Goal: Communication & Community: Answer question/provide support

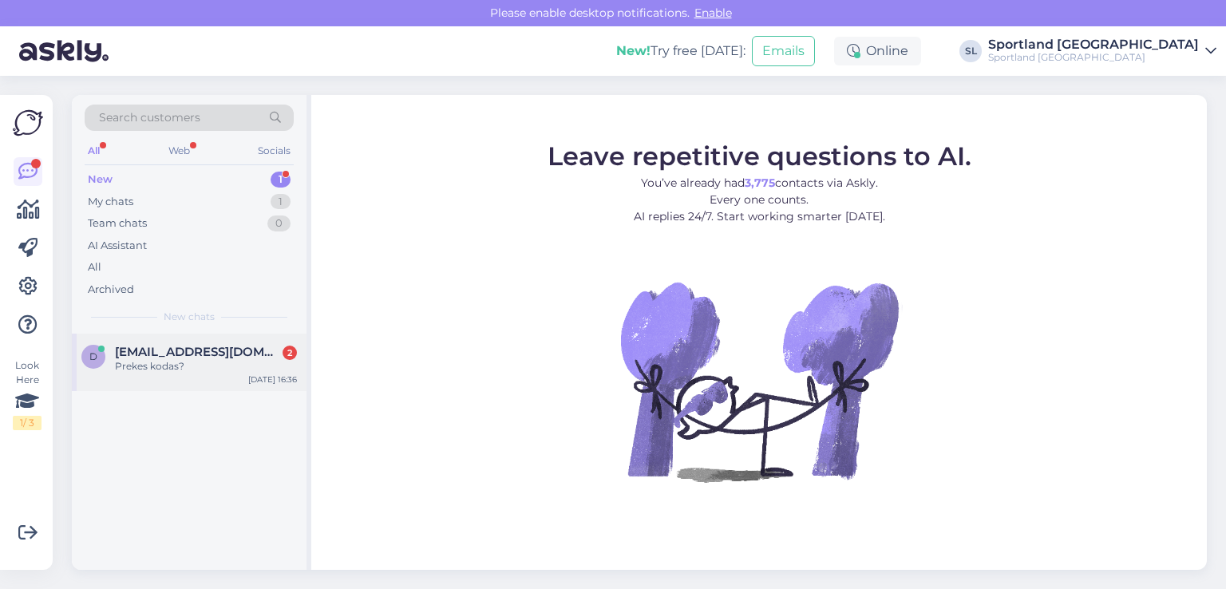
click at [163, 365] on div "Prekes kodas?" at bounding box center [206, 366] width 182 height 14
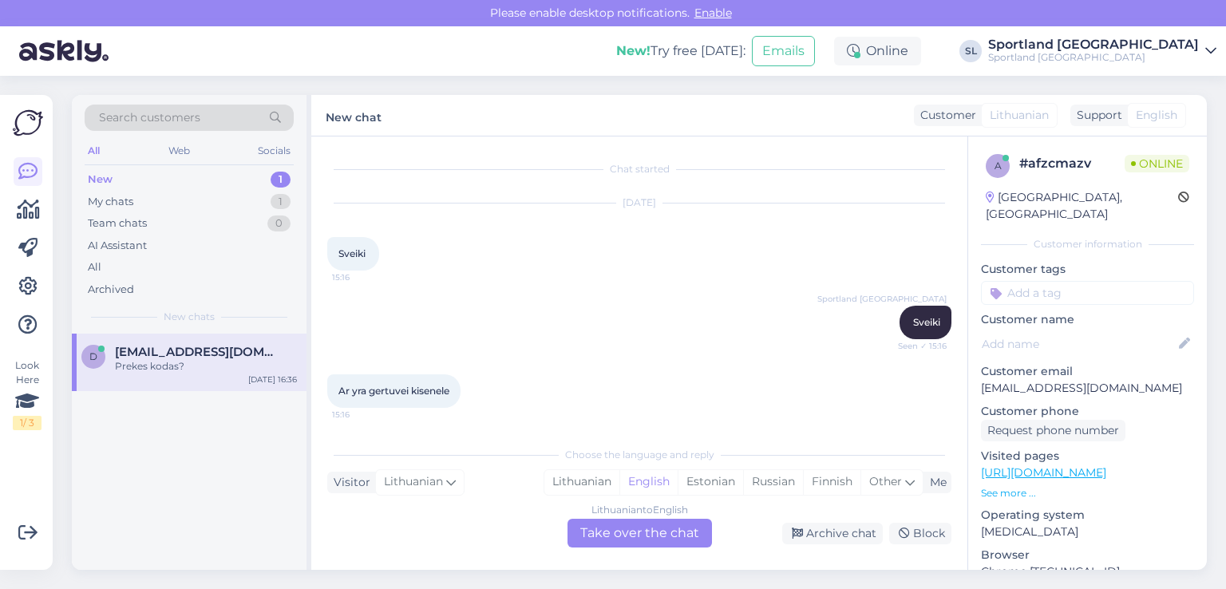
scroll to position [5010, 0]
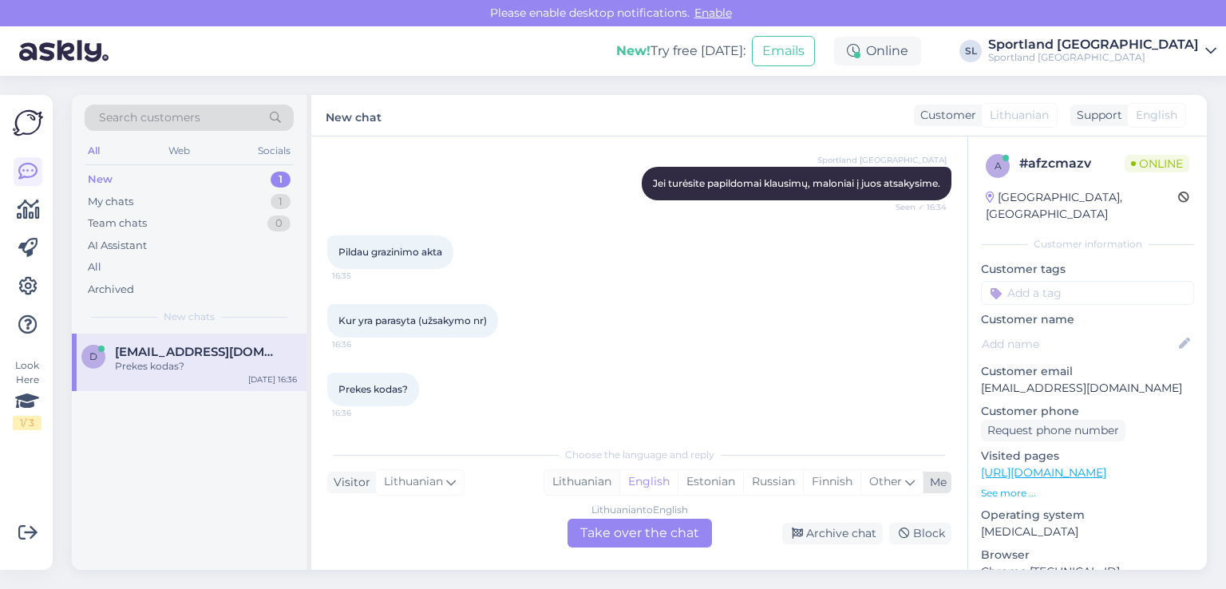
click at [559, 480] on div "Lithuanian" at bounding box center [581, 482] width 75 height 24
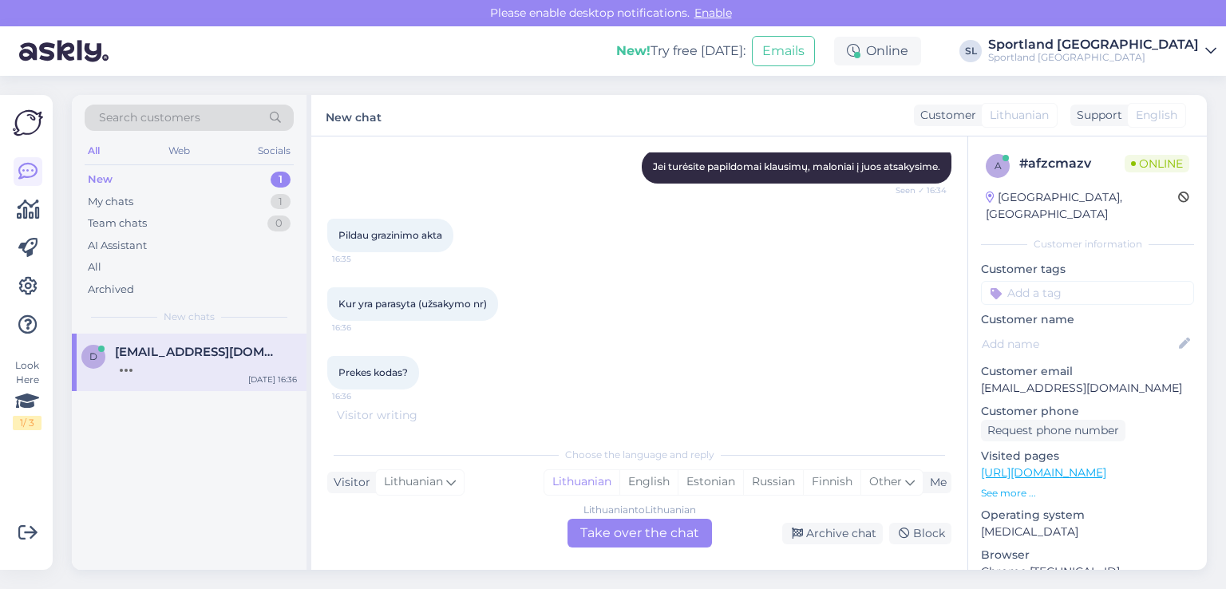
click at [627, 535] on div "Lithuanian to Lithuanian Take over the chat" at bounding box center [639, 533] width 144 height 29
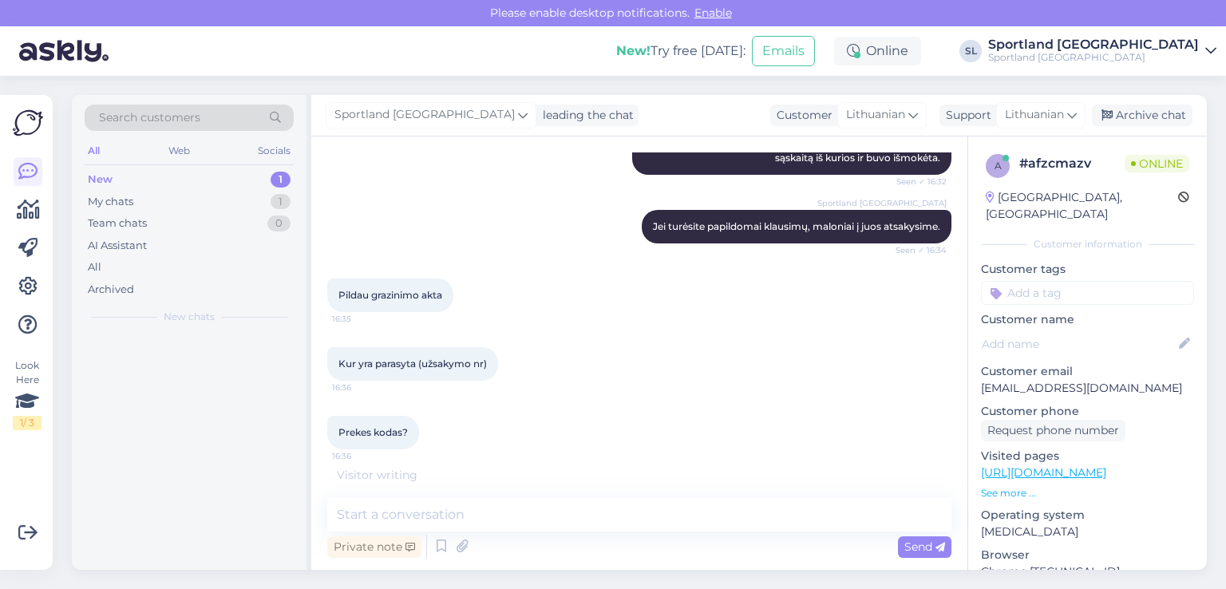
scroll to position [4967, 0]
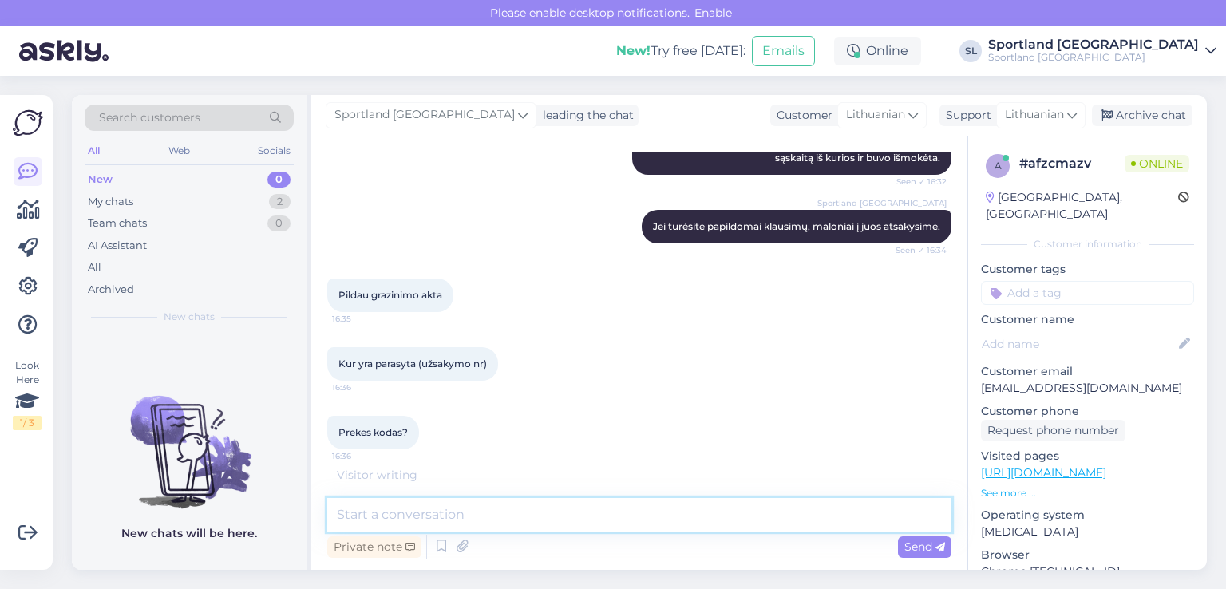
click at [558, 503] on textarea at bounding box center [639, 515] width 624 height 34
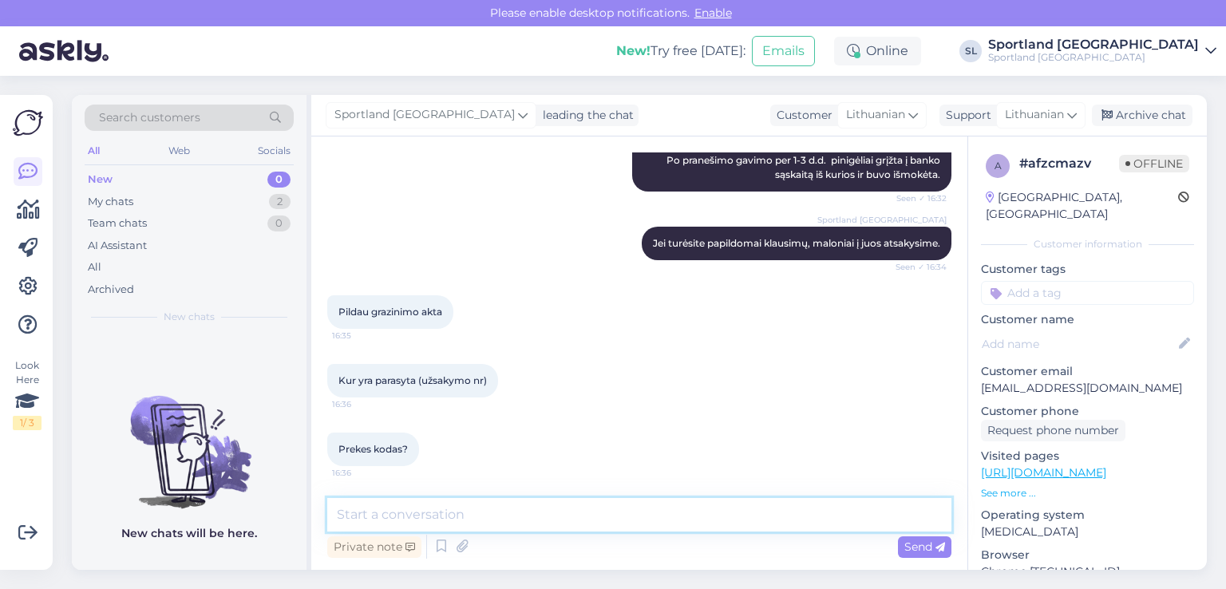
scroll to position [4950, 0]
click at [547, 506] on textarea at bounding box center [639, 515] width 624 height 34
type textarea "Užsakymo numeris pažymėtas #"
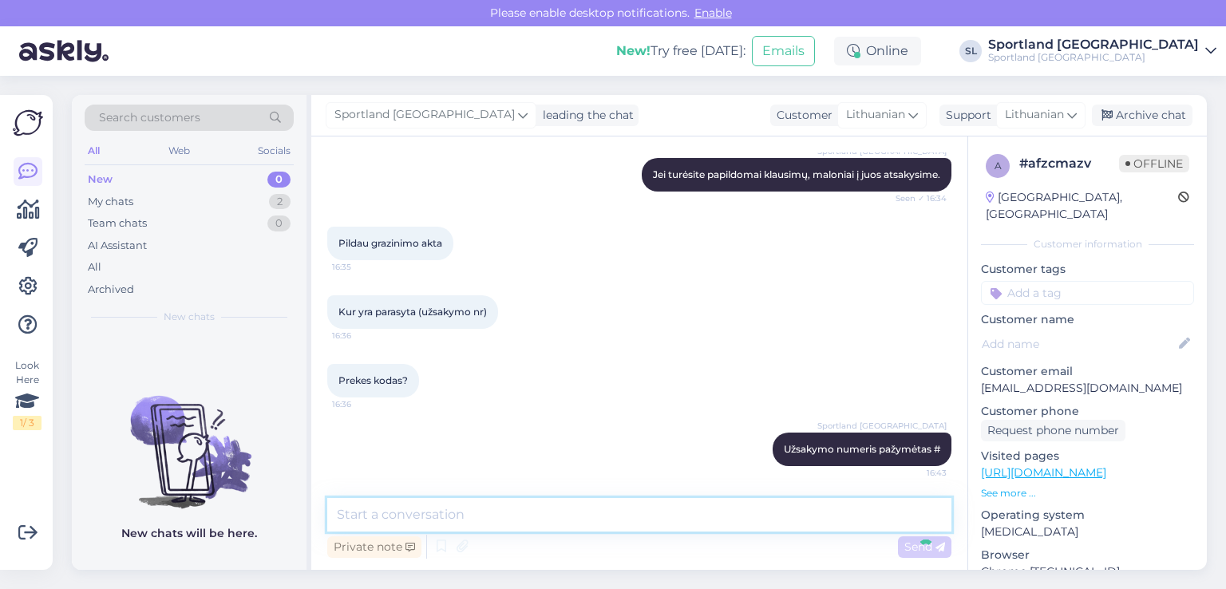
scroll to position [5019, 0]
type textarea "Jis prasideda 300 arba 700"
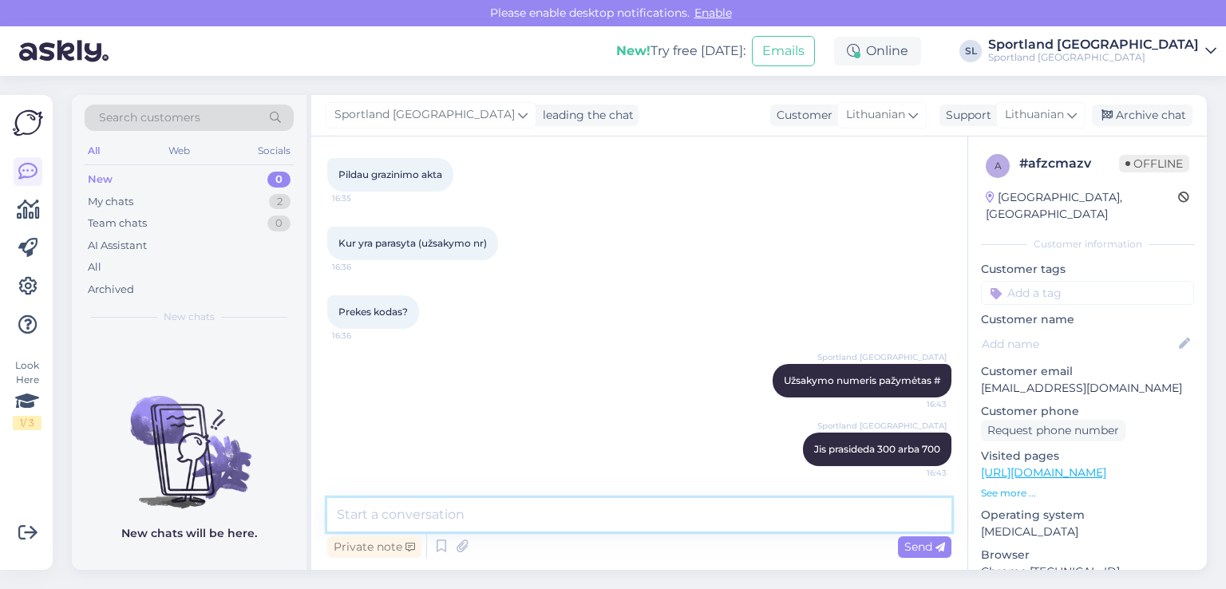
scroll to position [5087, 0]
type textarea "Informuokite mus koks užsakymo numeris, tuomet patikslinsime prekės kodą."
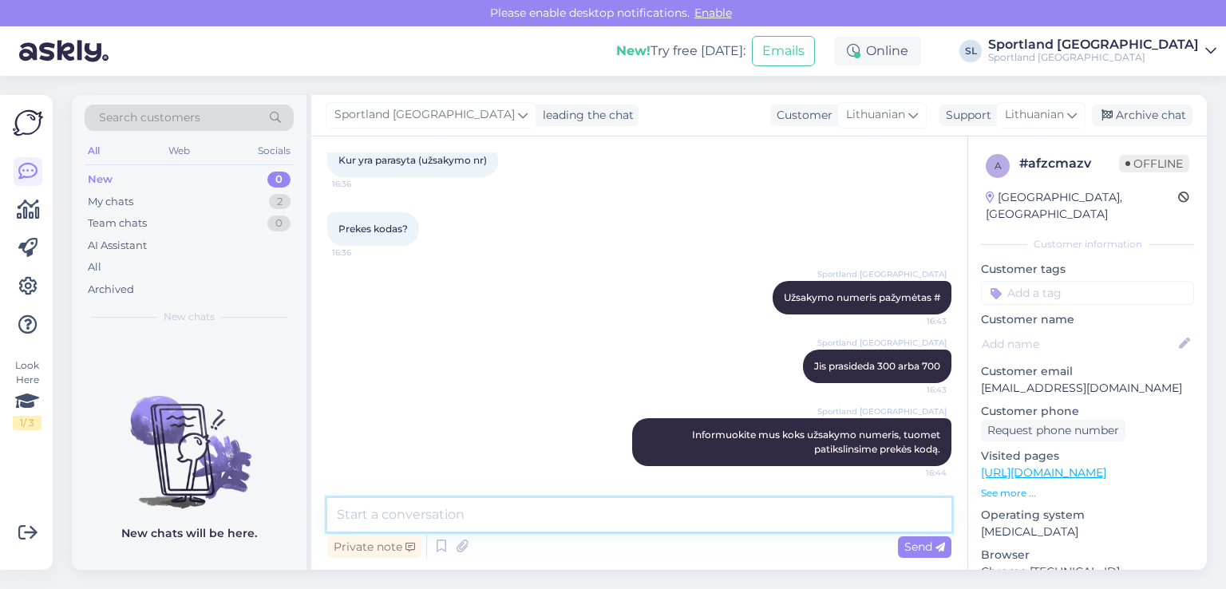
scroll to position [5170, 0]
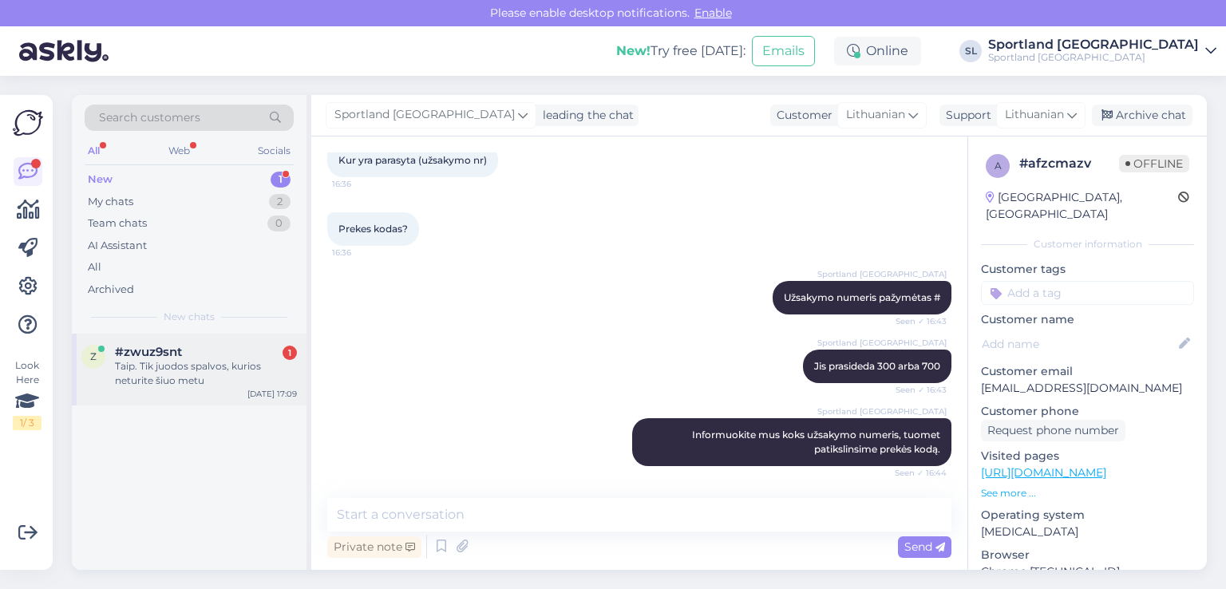
click at [188, 389] on div "z #zwuz9snt 1 Taip. Tik juodos spalvos, kurios neturite šiuo metu [DATE] 17:09" at bounding box center [189, 370] width 235 height 72
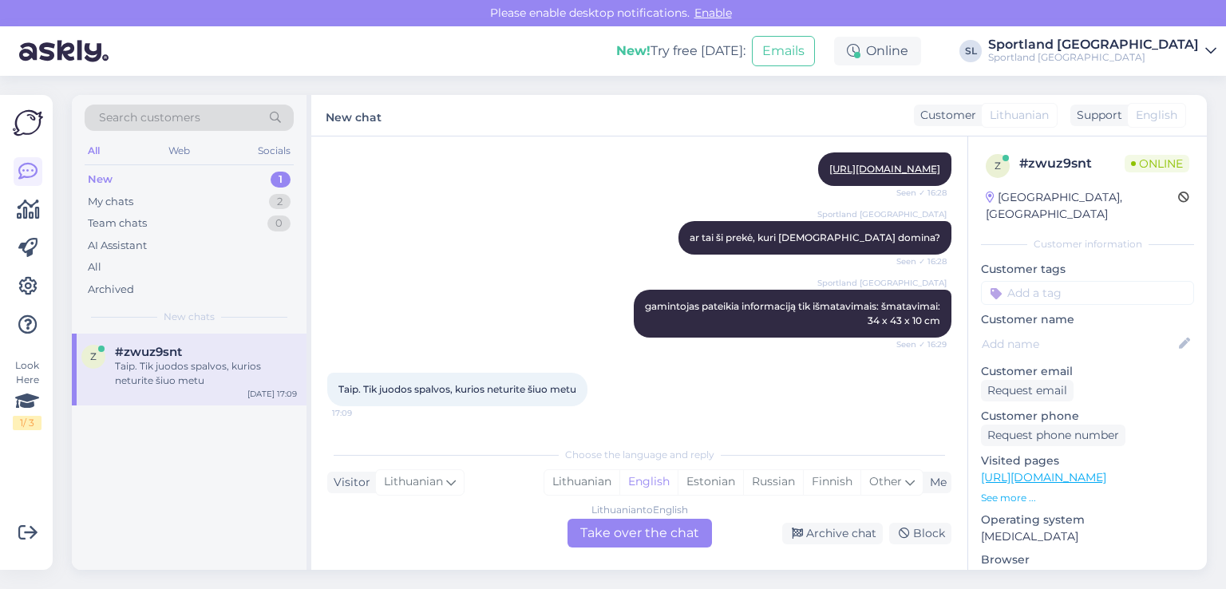
click at [672, 412] on div "Taip. Tik juodos spalvos, kurios neturite šiuo metu 17:09" at bounding box center [639, 389] width 624 height 69
click at [574, 479] on div "Lithuanian" at bounding box center [581, 482] width 75 height 24
click at [600, 535] on div "Lithuanian to Lithuanian Take over the chat" at bounding box center [639, 533] width 144 height 29
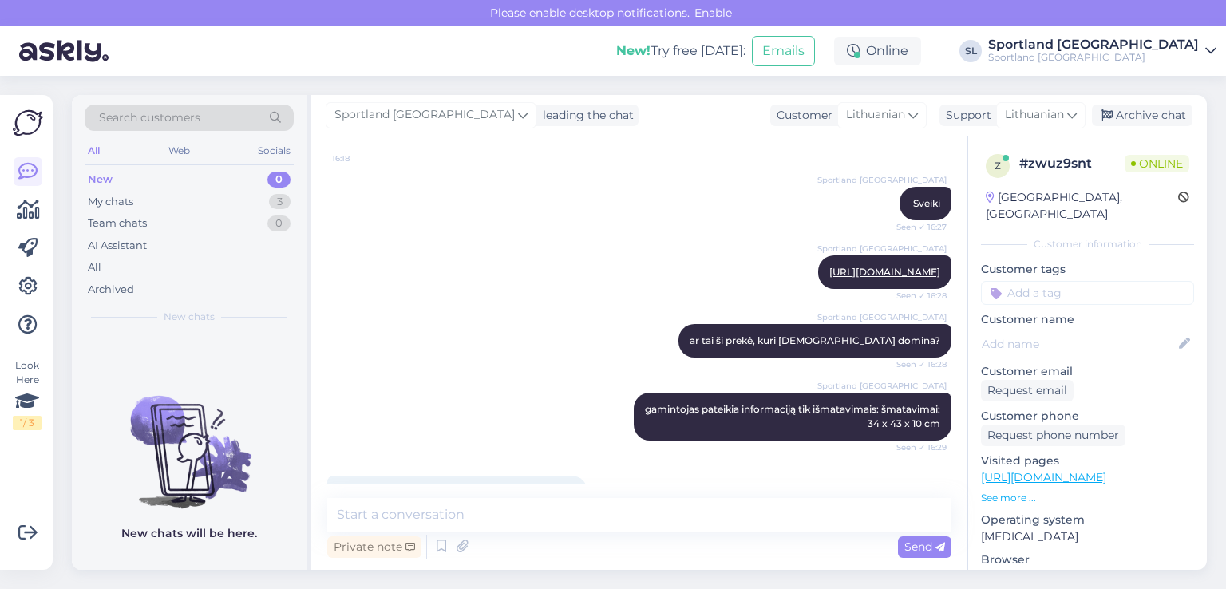
scroll to position [1502, 0]
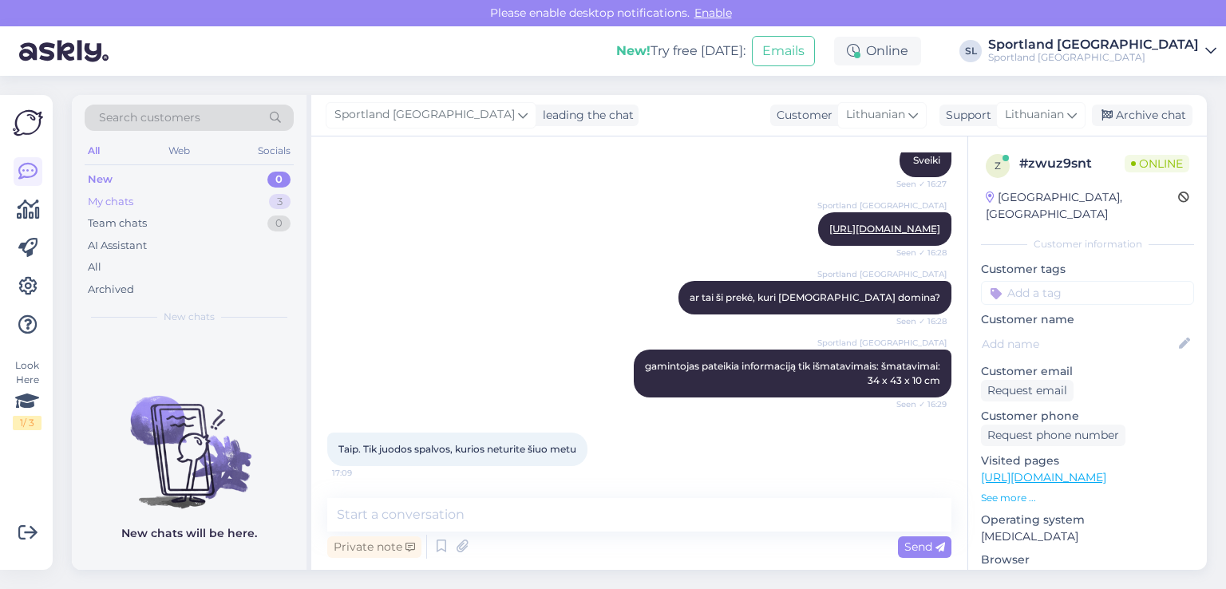
click at [202, 197] on div "My chats 3" at bounding box center [189, 202] width 209 height 22
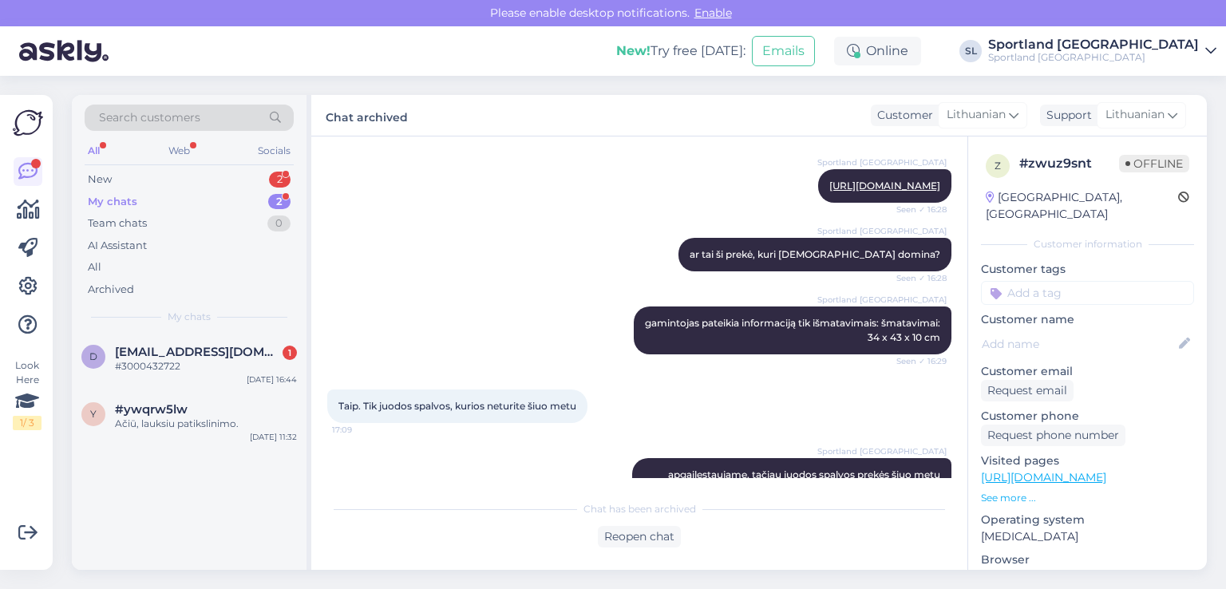
scroll to position [1688, 0]
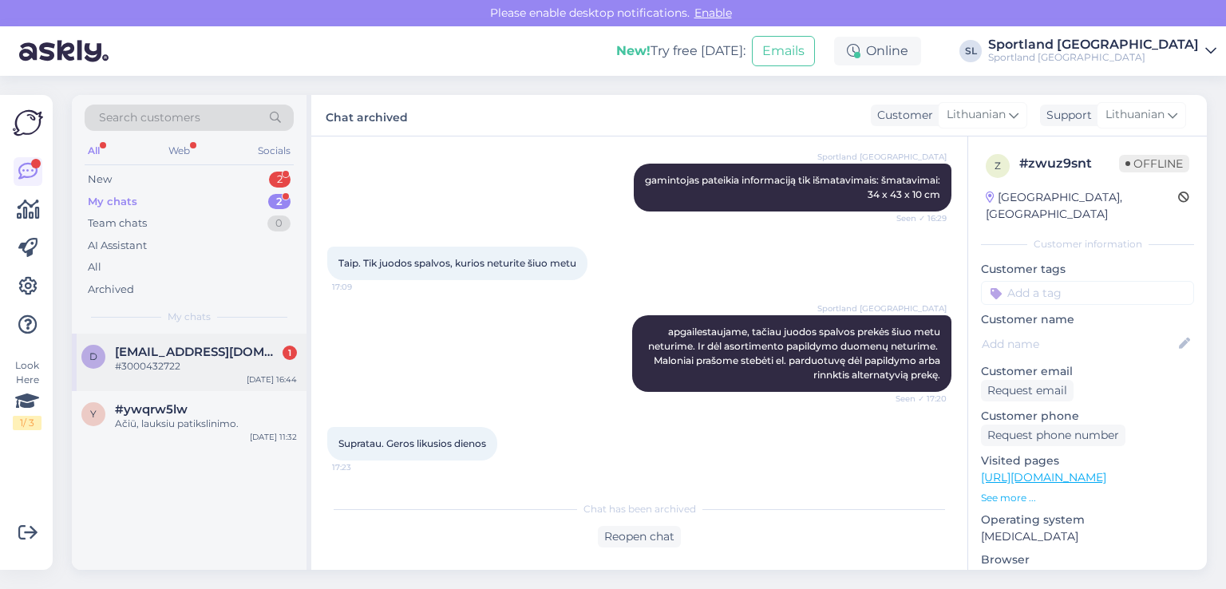
click at [181, 365] on div "#3000432722" at bounding box center [206, 366] width 182 height 14
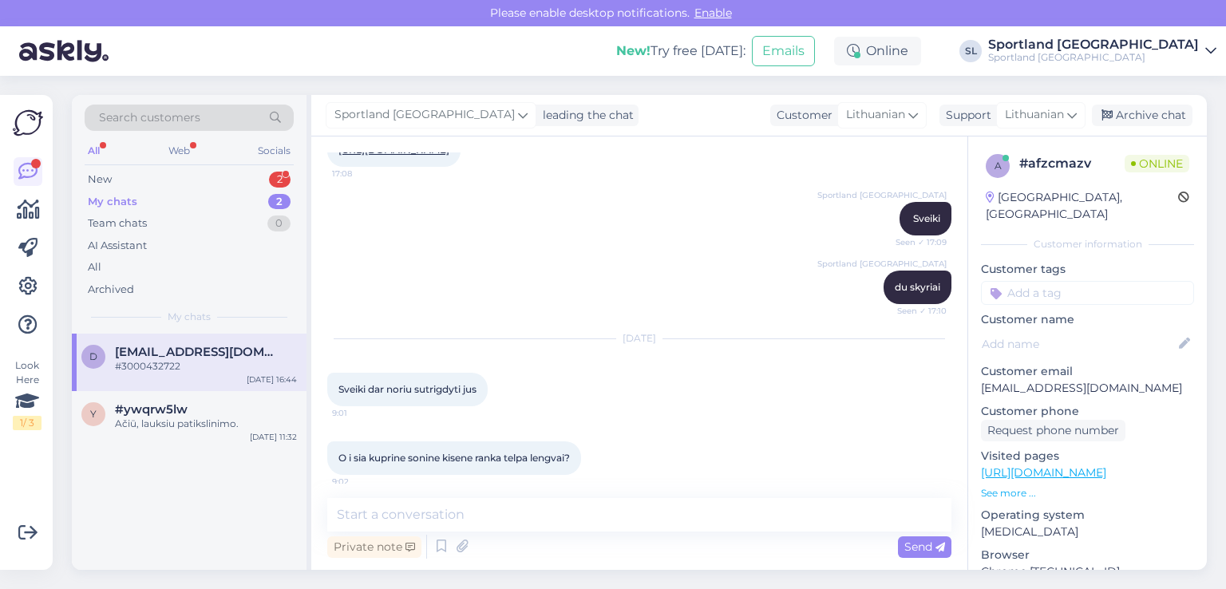
scroll to position [5239, 0]
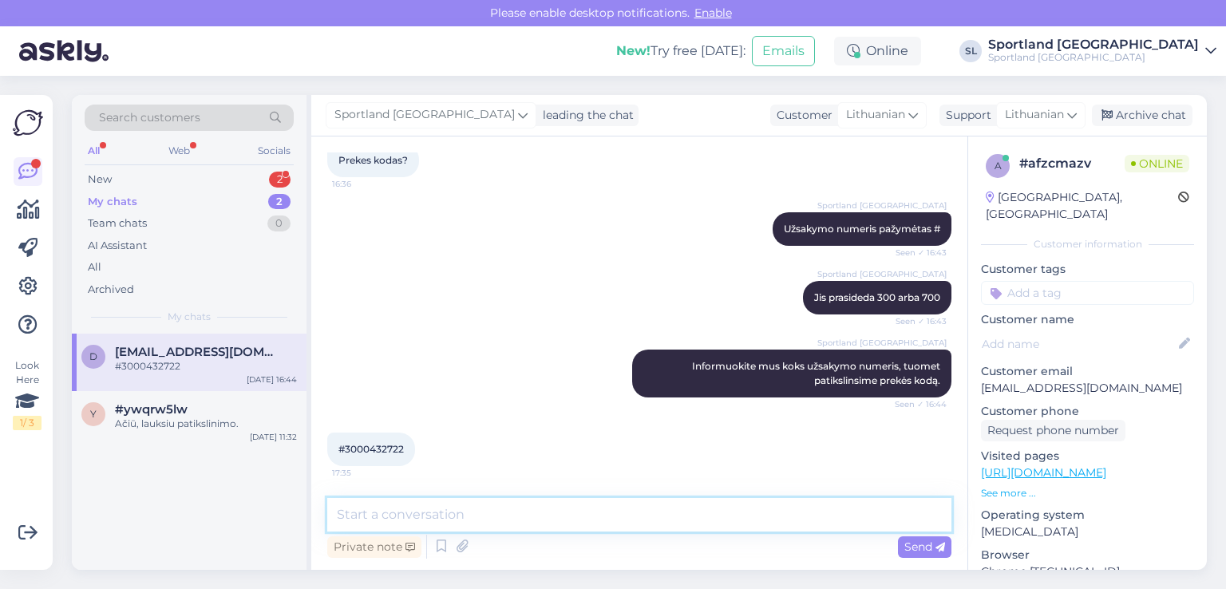
click at [475, 506] on textarea at bounding box center [639, 515] width 624 height 34
type textarea "Tuojau patikrinsime"
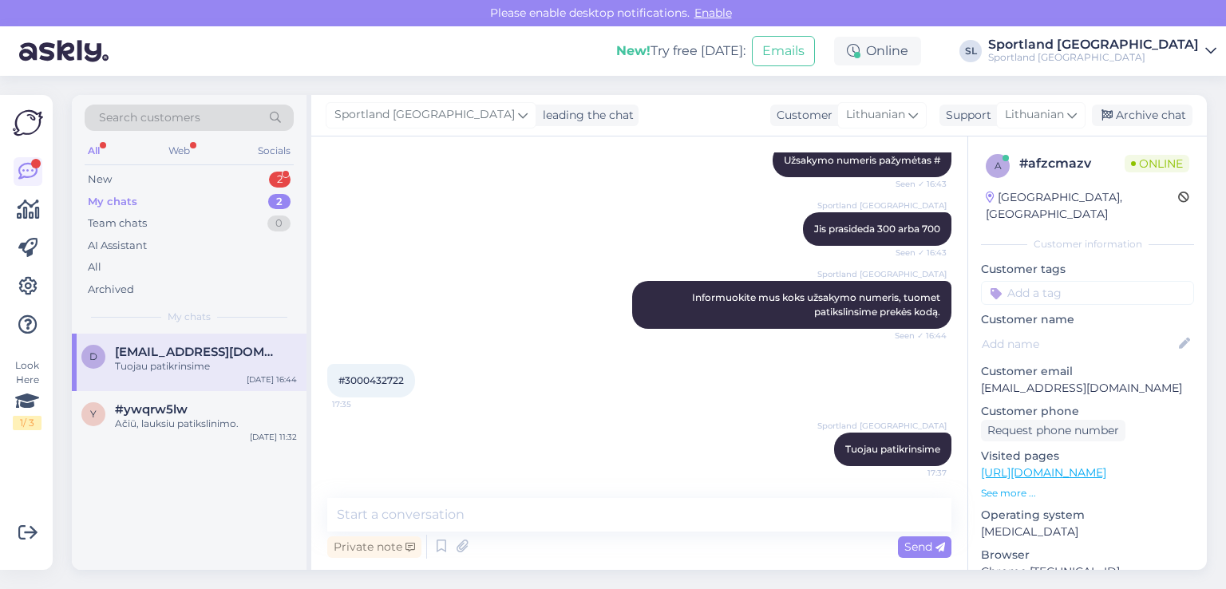
click at [377, 381] on span "#3000432722" at bounding box center [370, 380] width 65 height 12
copy div "#3000432722 17:35"
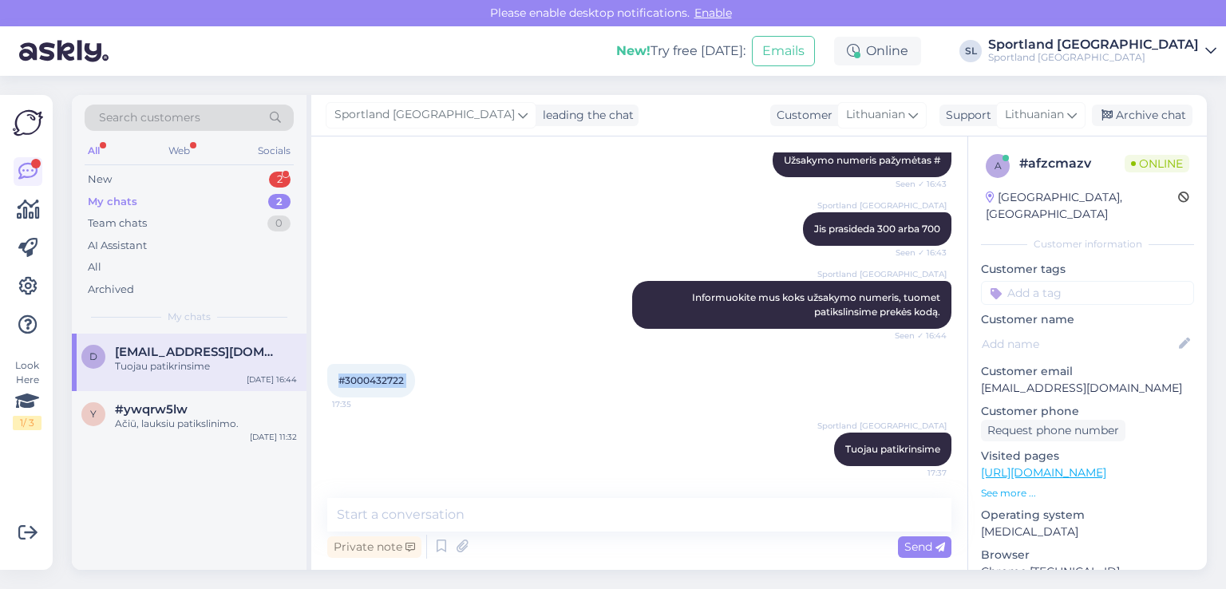
click at [370, 378] on span "#3000432722" at bounding box center [370, 380] width 65 height 12
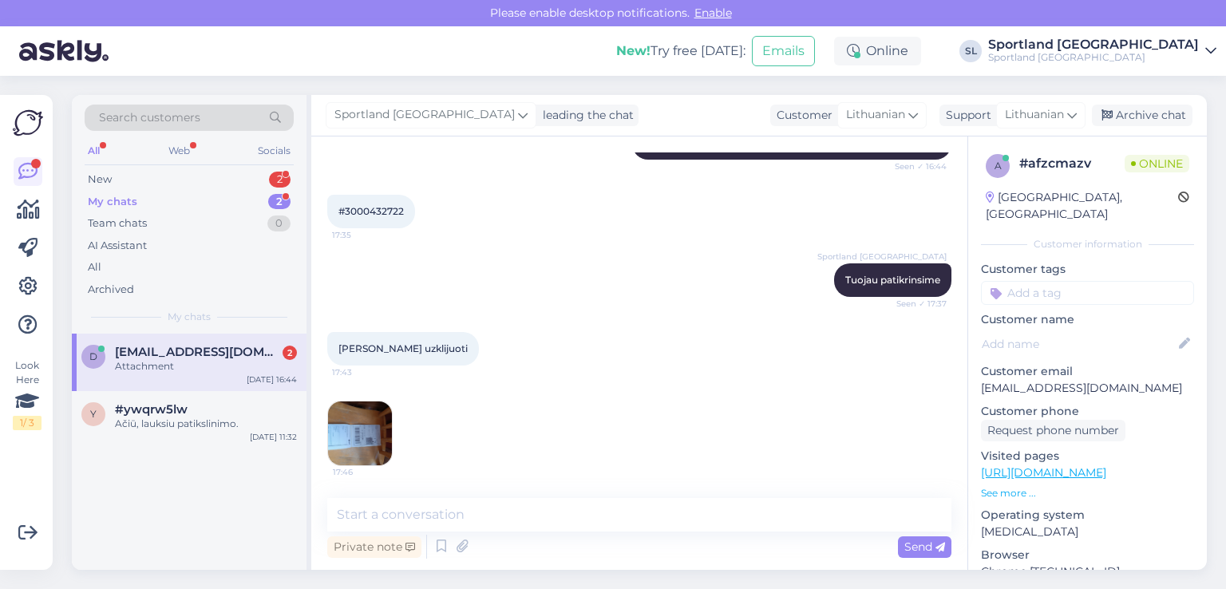
scroll to position [5477, 0]
click at [530, 405] on div "17:46" at bounding box center [639, 433] width 624 height 101
click at [375, 209] on span "#3000432722" at bounding box center [370, 211] width 65 height 12
copy span "3000432722"
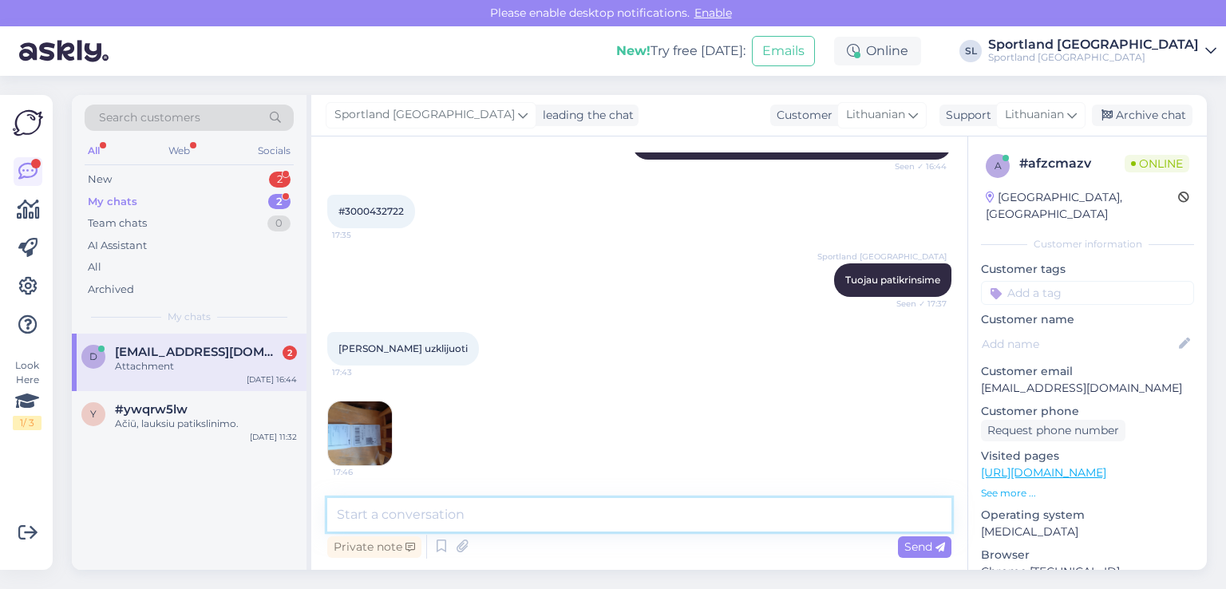
click at [507, 518] on textarea at bounding box center [639, 515] width 624 height 34
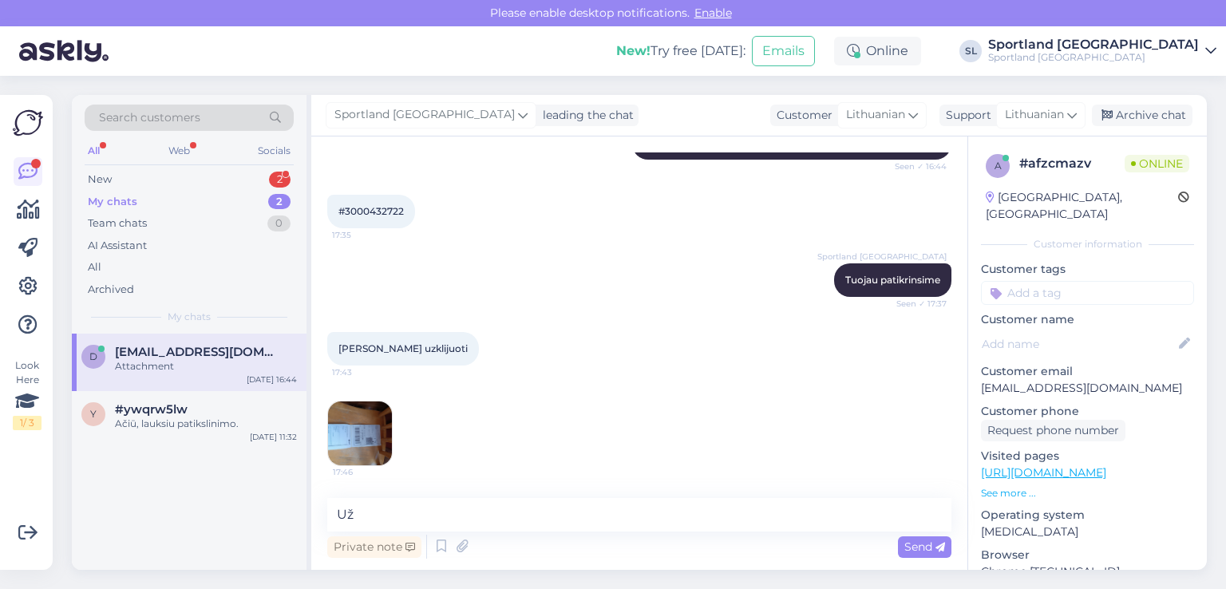
click at [367, 437] on img at bounding box center [360, 433] width 64 height 64
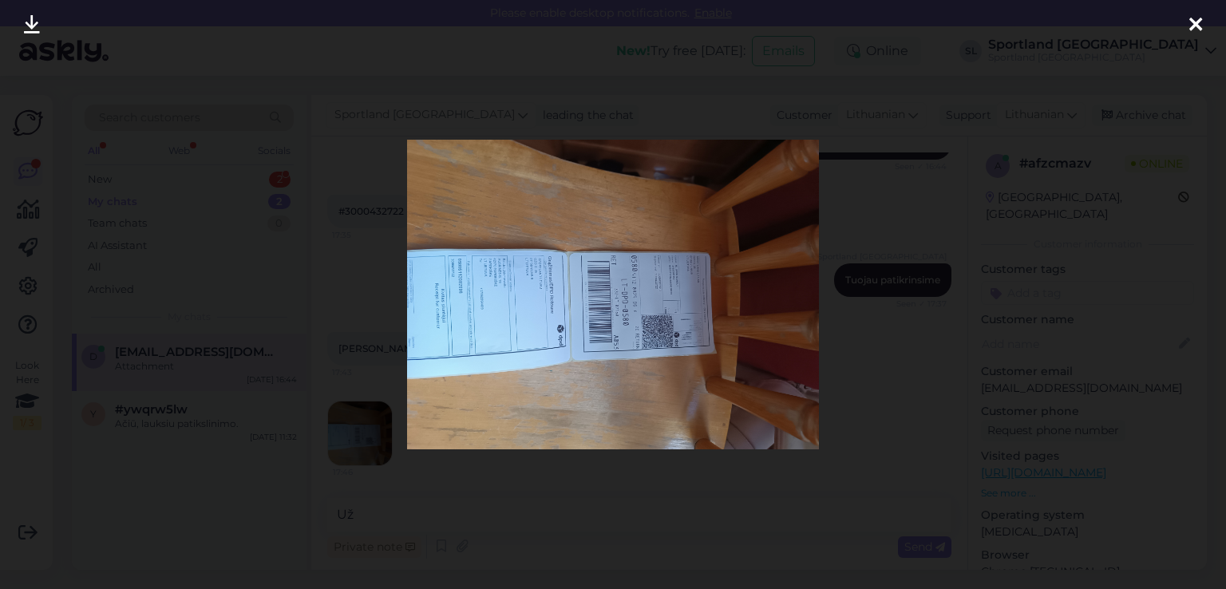
click at [1187, 24] on div at bounding box center [1195, 25] width 32 height 50
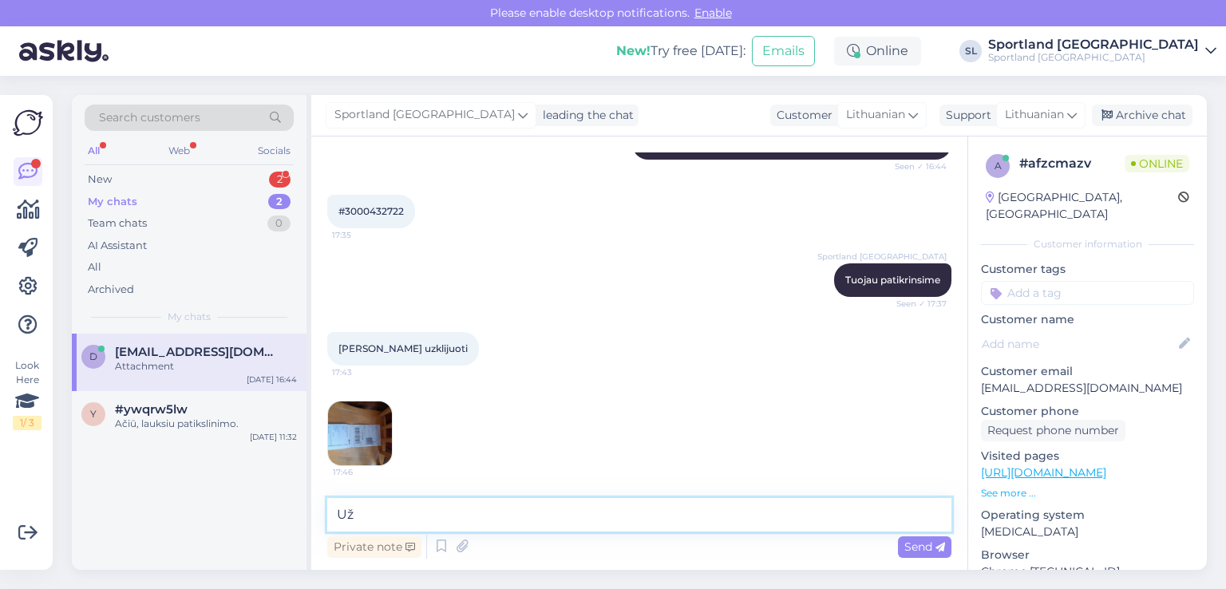
click at [442, 511] on textarea "Už" at bounding box center [639, 515] width 624 height 34
type textarea "Užklijuokite vieną lipduką, ant kurio yra barkodas."
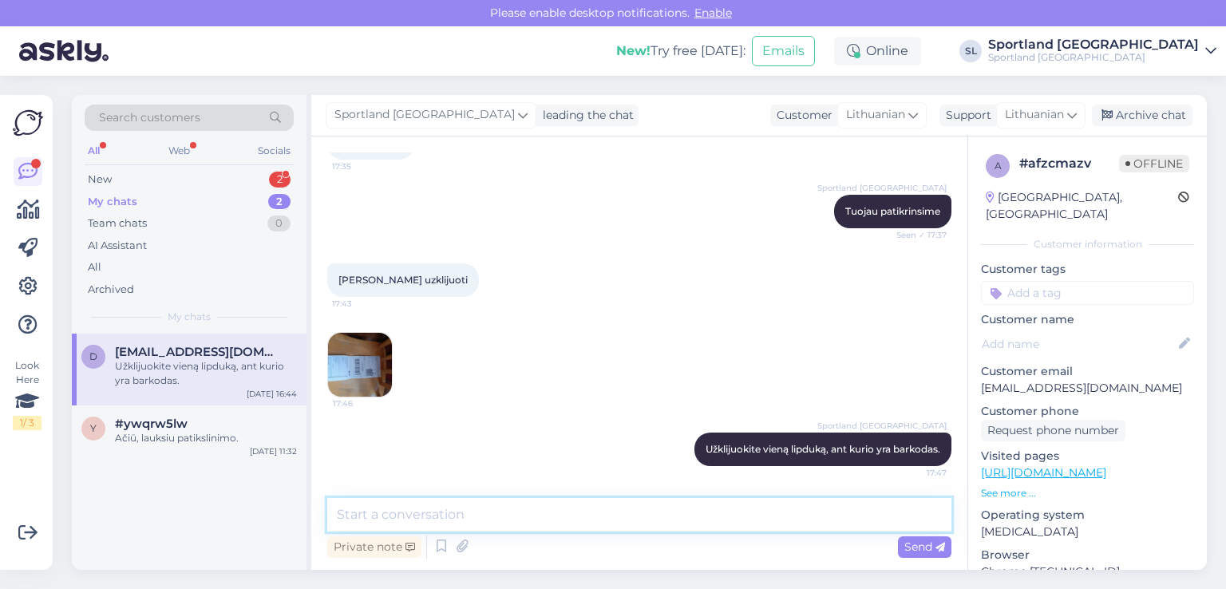
click at [441, 511] on textarea at bounding box center [639, 515] width 624 height 34
click at [487, 515] on textarea "prekės kodas:" at bounding box center [639, 515] width 624 height 34
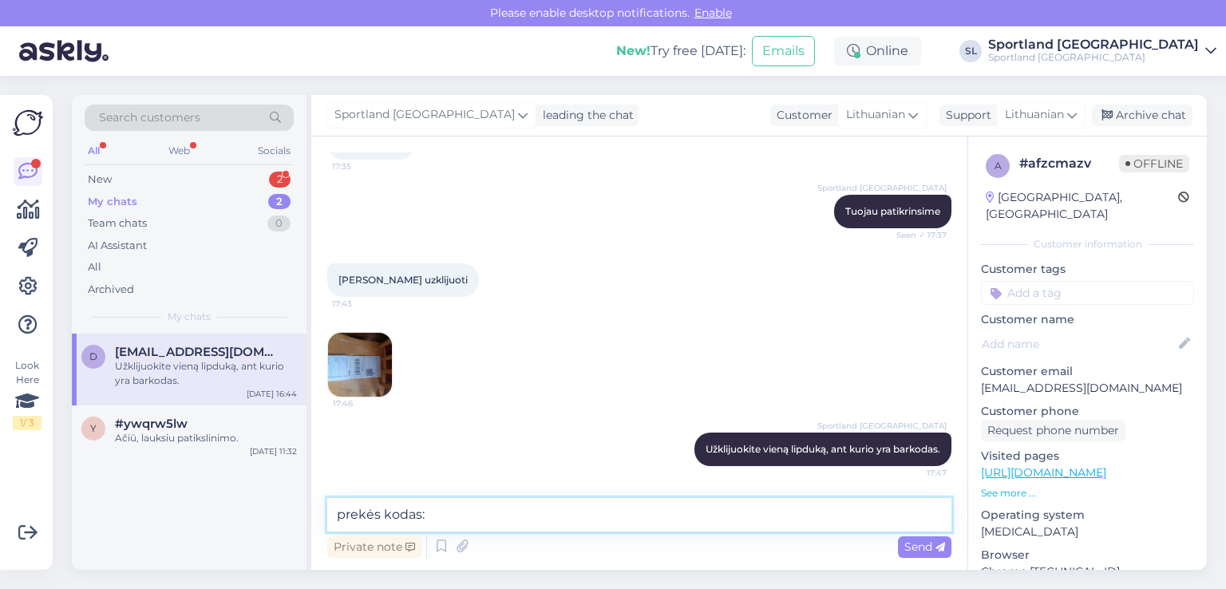
paste textarea "NIKE ELEMENTAL BACKPACK- 21L Prekės kodas: 71345703000"
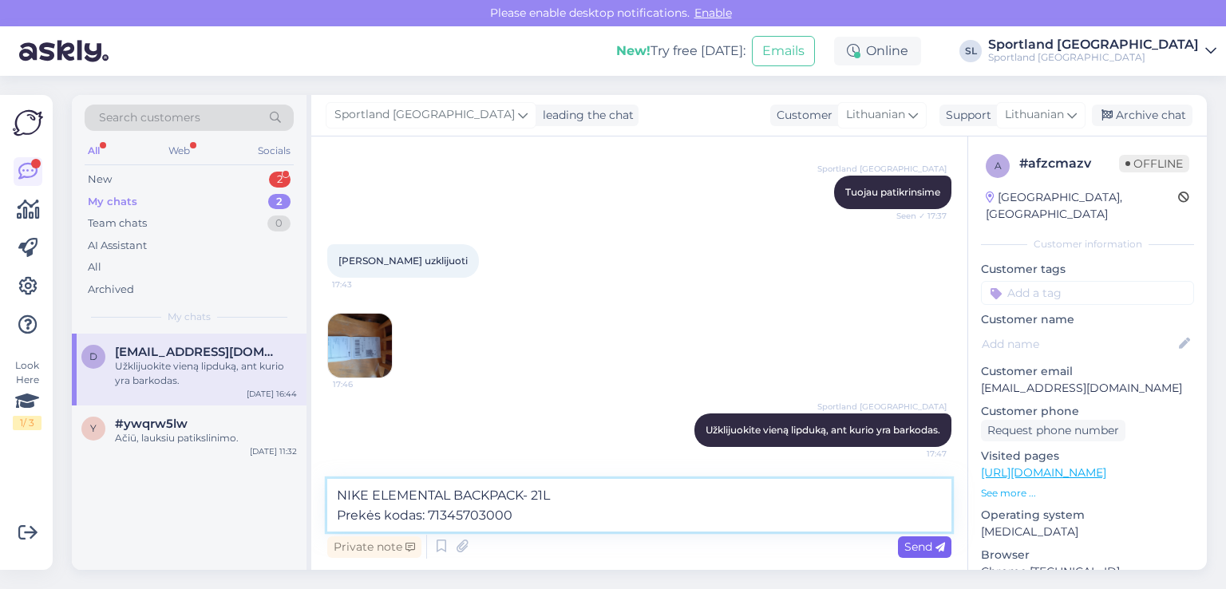
type textarea "NIKE ELEMENTAL BACKPACK- 21L Prekės kodas: 71345703000"
click at [926, 543] on span "Send" at bounding box center [924, 546] width 41 height 14
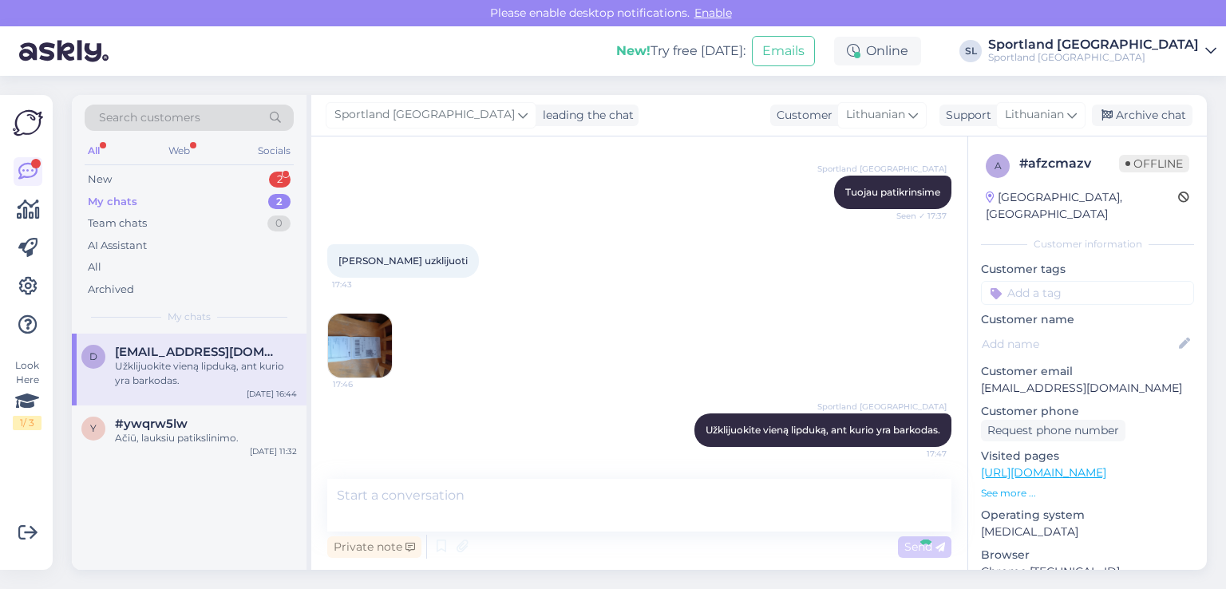
scroll to position [5628, 0]
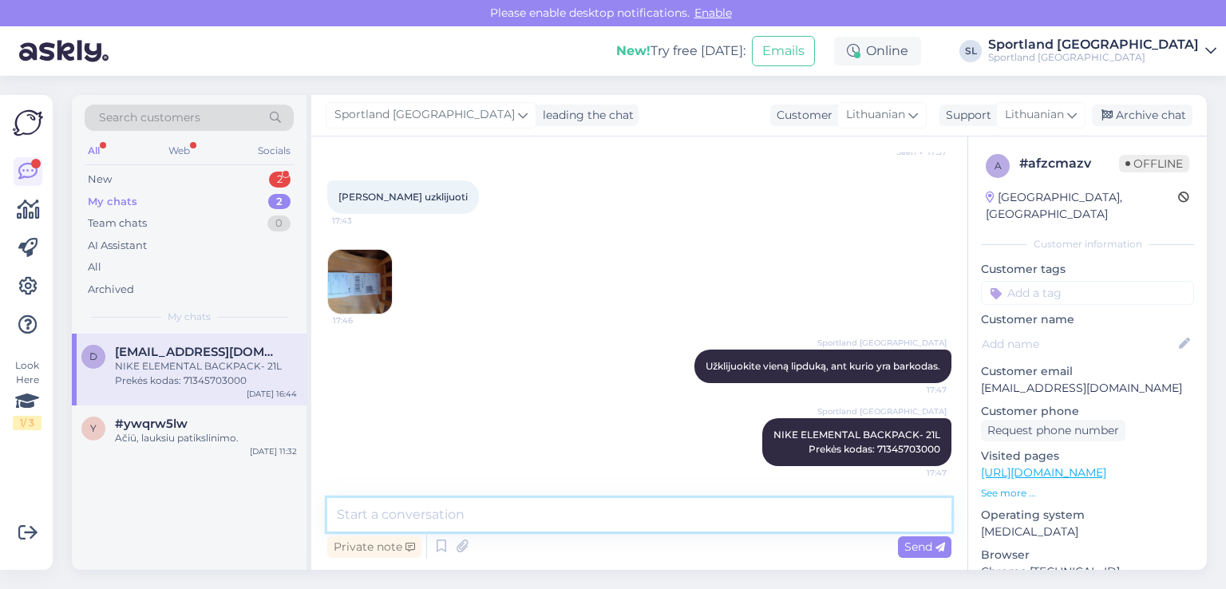
click at [689, 514] on textarea at bounding box center [639, 515] width 624 height 34
type textarea "Pridedame kuprinės prekės kodą."
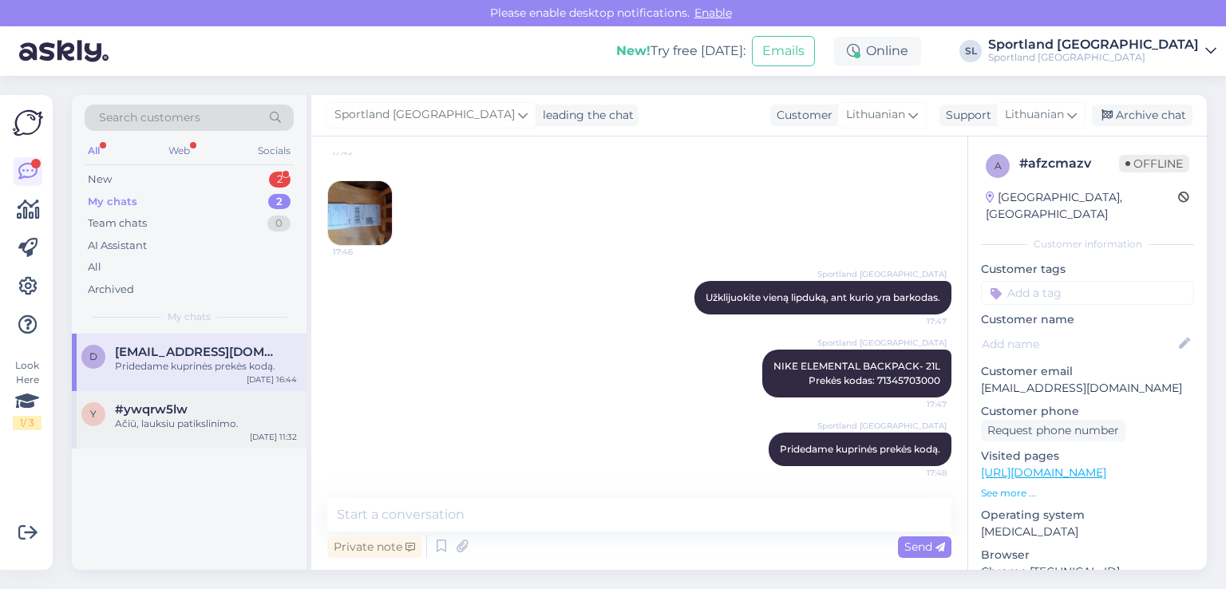
click at [175, 409] on span "#ywqrw5lw" at bounding box center [151, 409] width 73 height 14
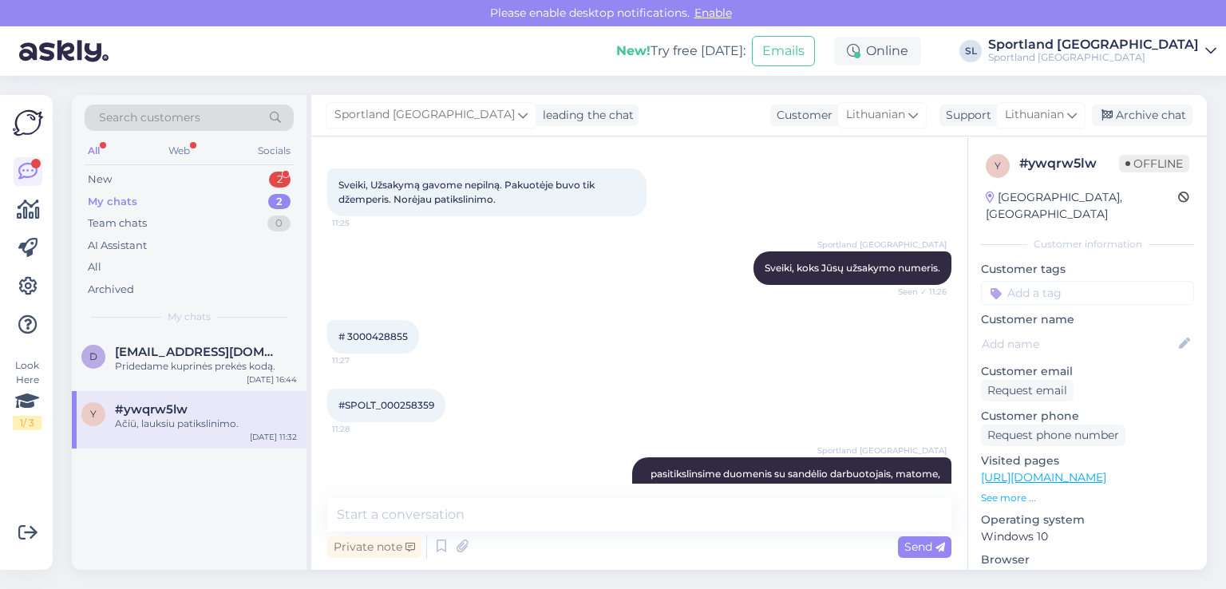
scroll to position [754, 0]
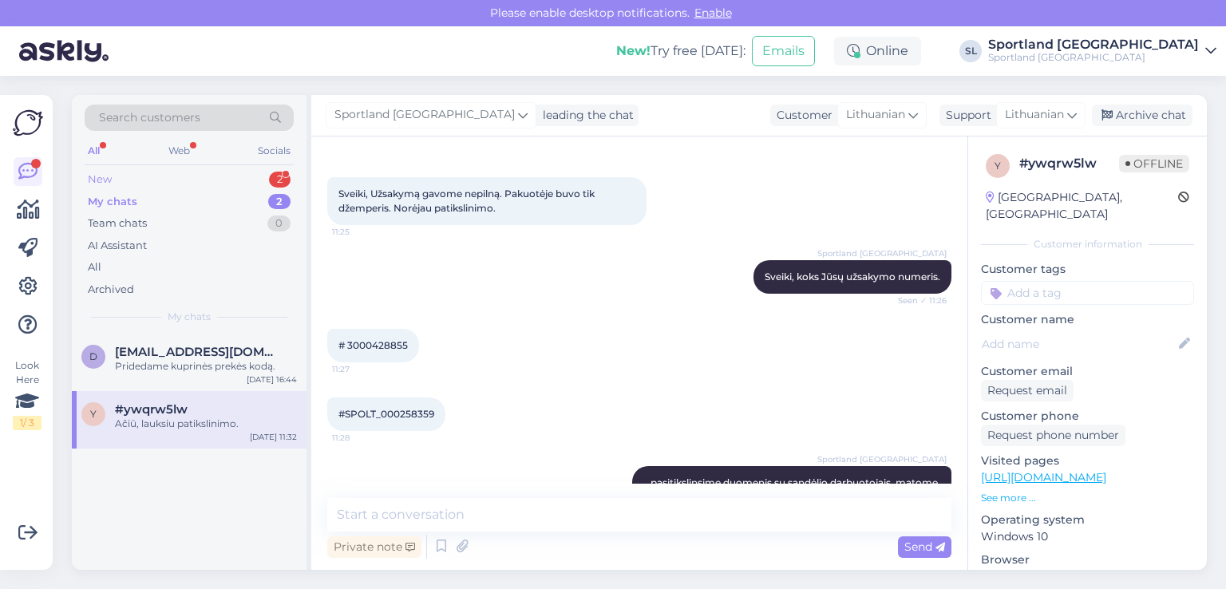
click at [173, 180] on div "New 2" at bounding box center [189, 179] width 209 height 22
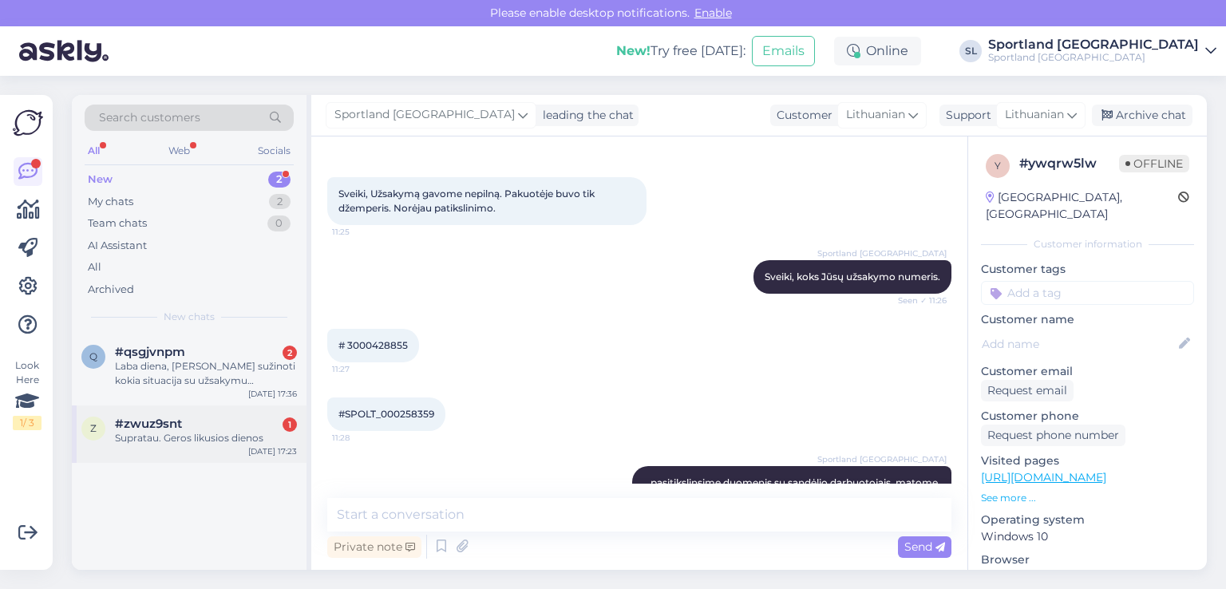
click at [202, 431] on div "Supratau. Geros likusios dienos" at bounding box center [206, 438] width 182 height 14
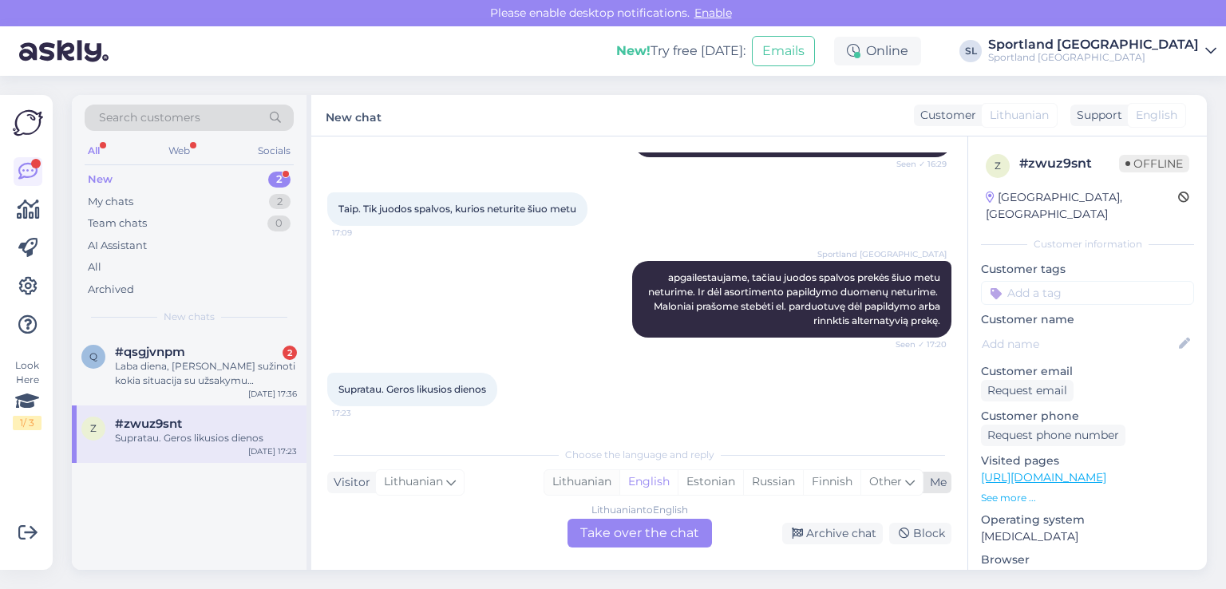
click at [575, 478] on div "Lithuanian" at bounding box center [581, 482] width 75 height 24
click at [638, 547] on div "Lithuanian to Lithuanian Take over the chat" at bounding box center [639, 533] width 144 height 29
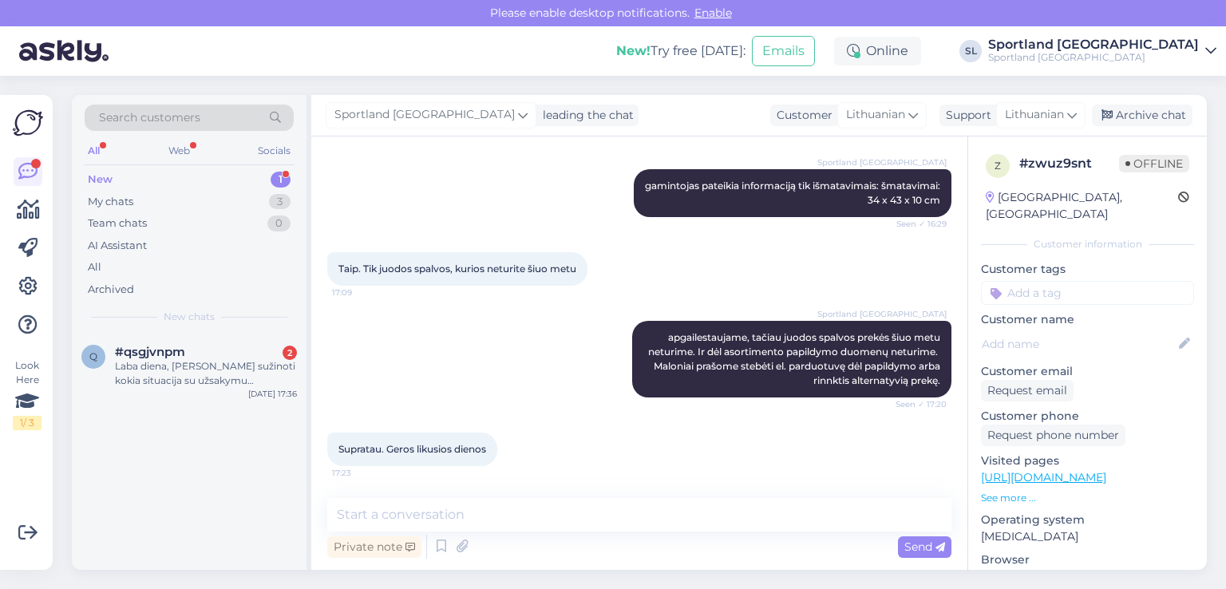
scroll to position [1683, 0]
click at [1151, 124] on div "Archive chat" at bounding box center [1141, 116] width 101 height 22
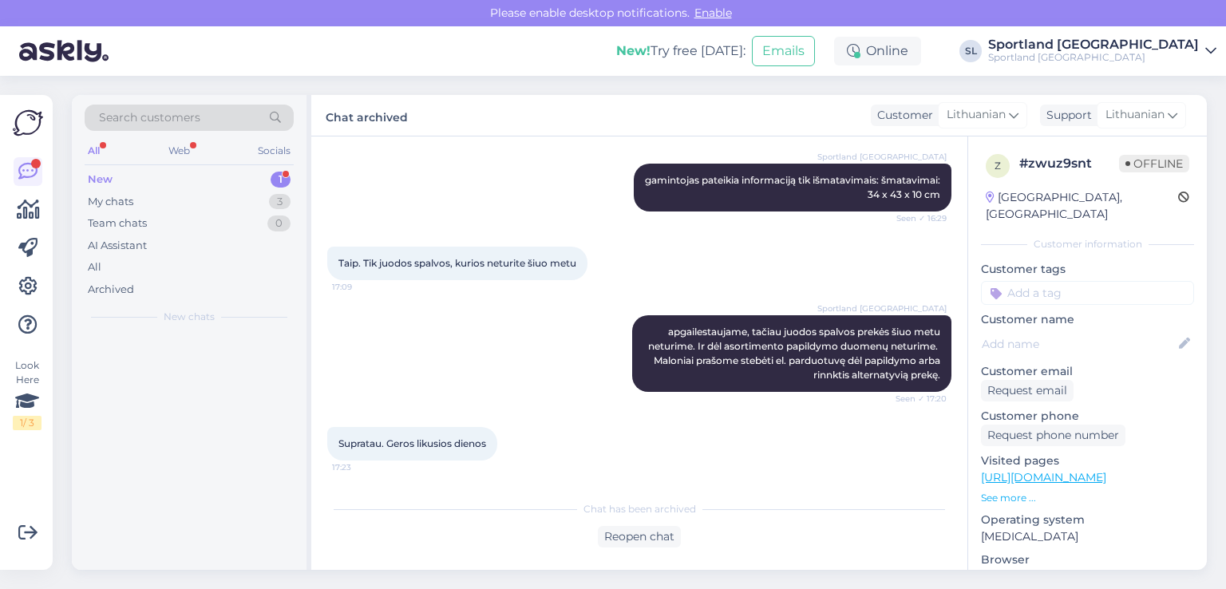
scroll to position [1688, 0]
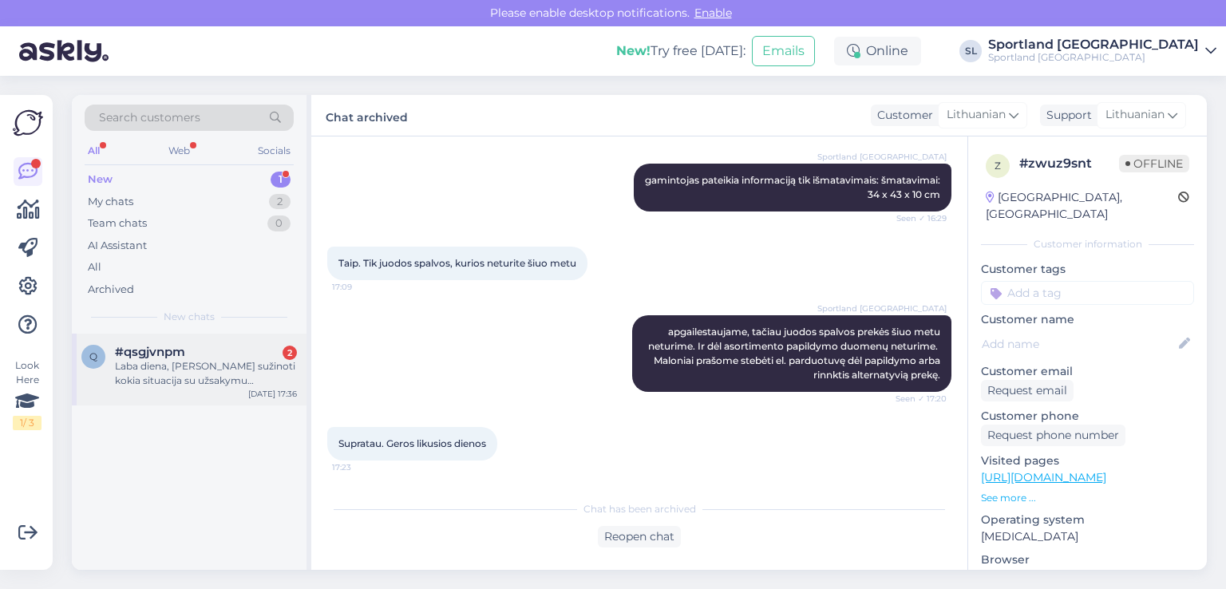
click at [166, 376] on div "Laba diena, [PERSON_NAME] sužinoti kokia situacija su užsakymu Užsakymas #30004…" at bounding box center [206, 373] width 182 height 29
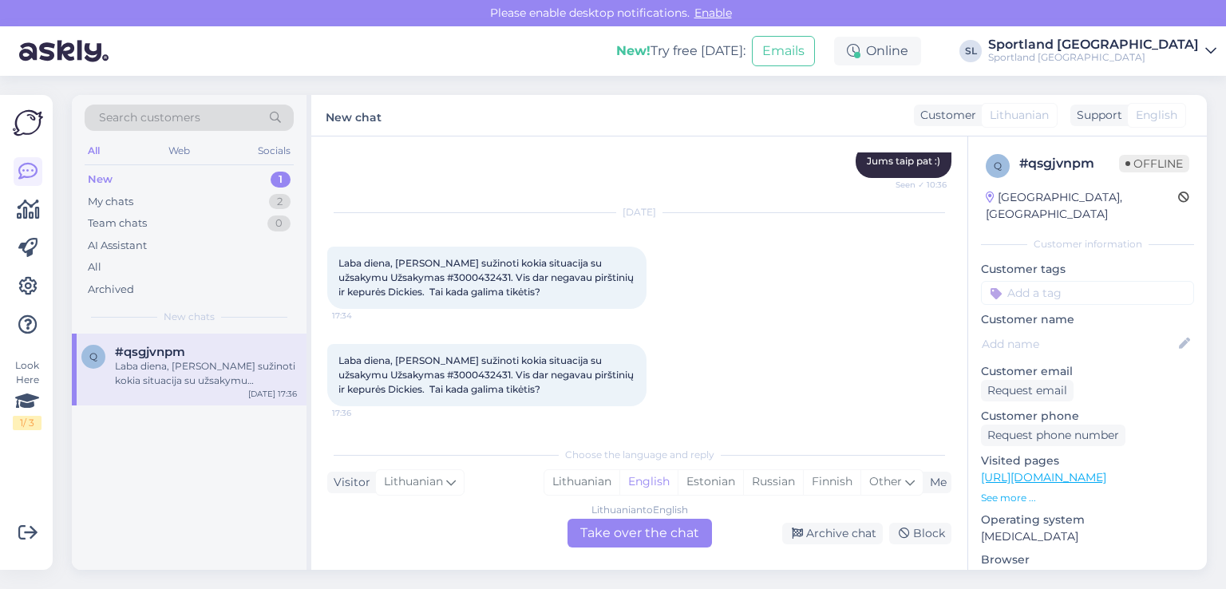
click at [734, 382] on div "Laba diena, [PERSON_NAME] sužinoti kokia situacija su užsakymu Užsakymas #30004…" at bounding box center [639, 374] width 624 height 97
click at [559, 477] on div "Lithuanian" at bounding box center [581, 482] width 75 height 24
click at [596, 537] on div "Lithuanian to Lithuanian Take over the chat" at bounding box center [639, 533] width 144 height 29
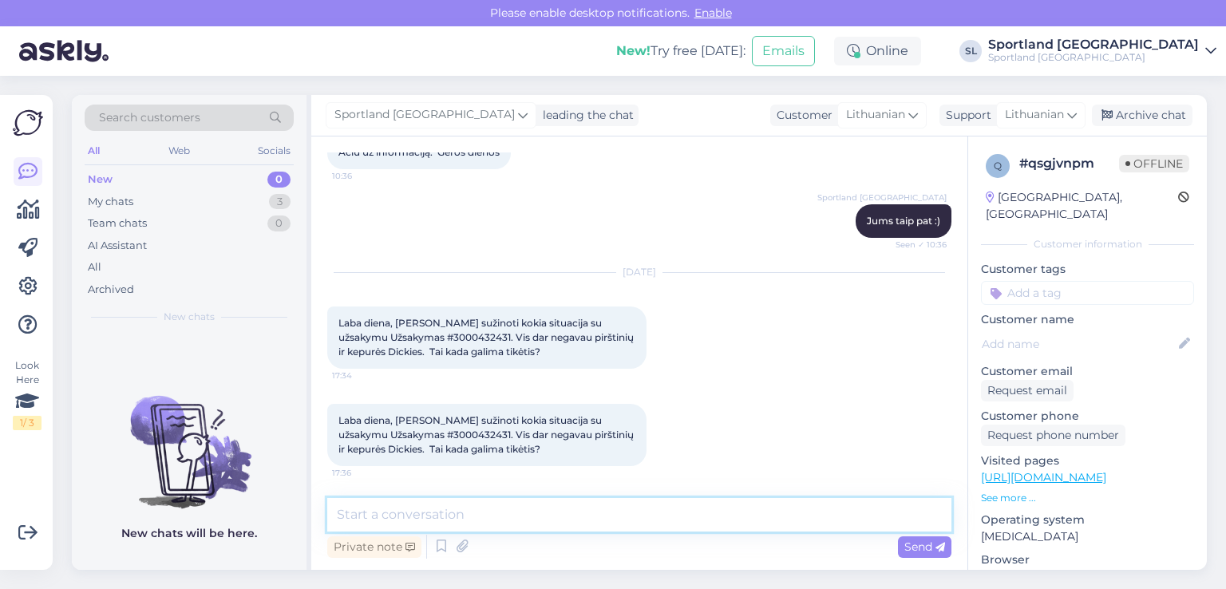
click at [592, 523] on textarea at bounding box center [639, 515] width 624 height 34
type textarea "Sveiki"
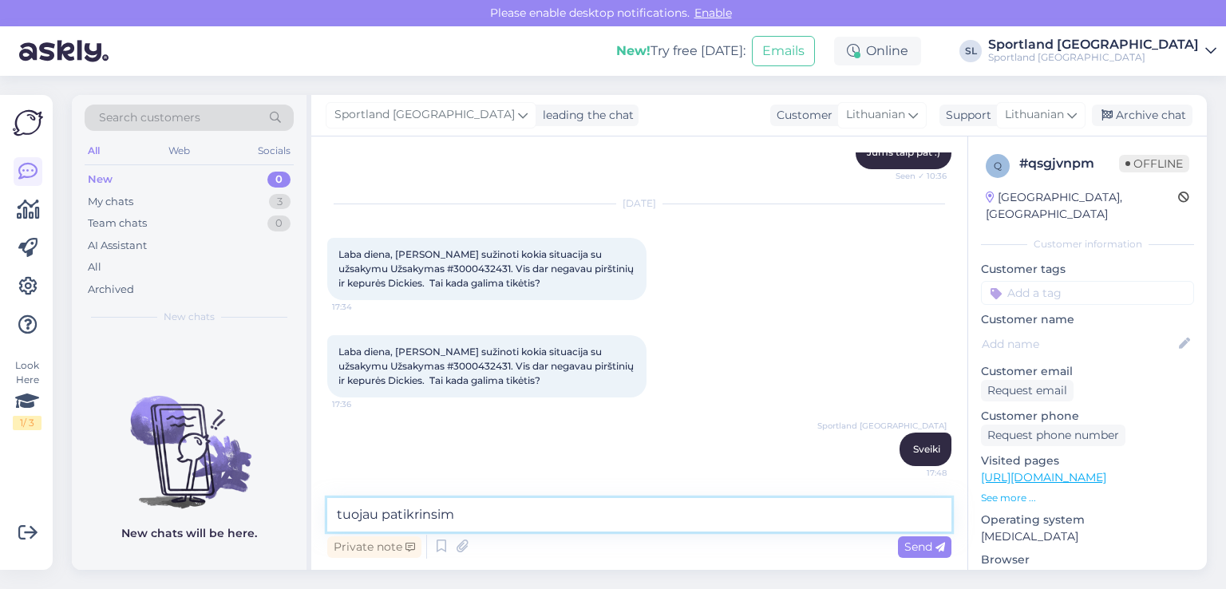
type textarea "tuojau patikrinsime"
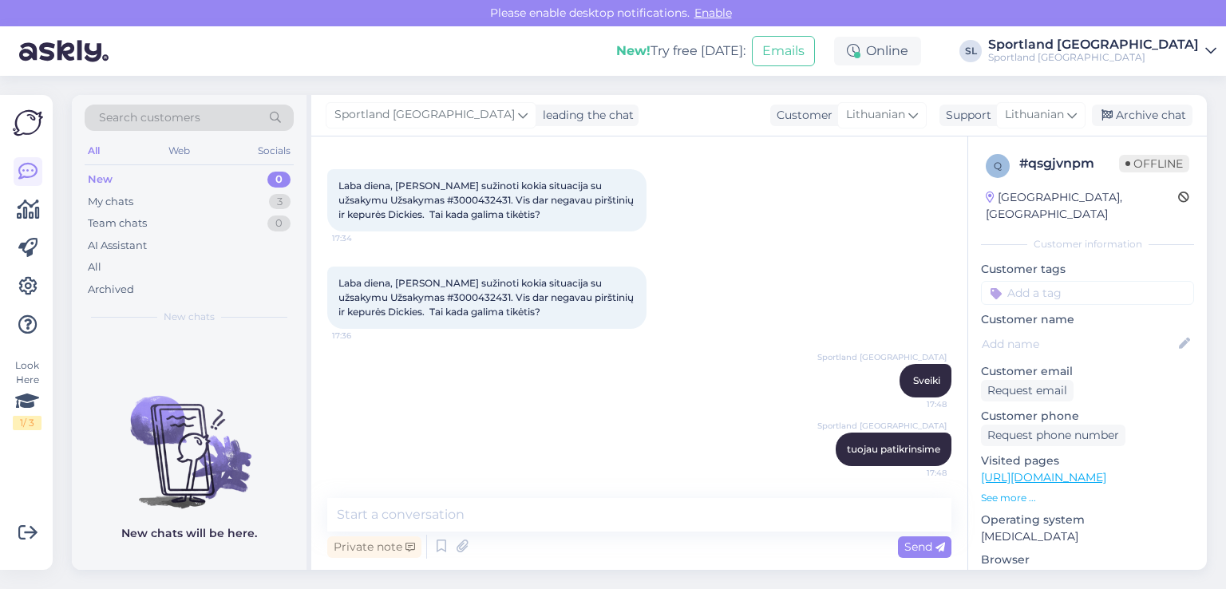
click at [431, 298] on span "Laba diena, [PERSON_NAME] sužinoti kokia situacija su užsakymu Užsakymas #30004…" at bounding box center [487, 297] width 298 height 41
copy span "3000432431"
click at [560, 355] on div "Sportland [GEOGRAPHIC_DATA] Sveiki 17:48" at bounding box center [639, 380] width 624 height 69
click at [438, 298] on span "Laba diena, [PERSON_NAME] sužinoti kokia situacija su užsakymu Užsakymas #30004…" at bounding box center [487, 297] width 298 height 41
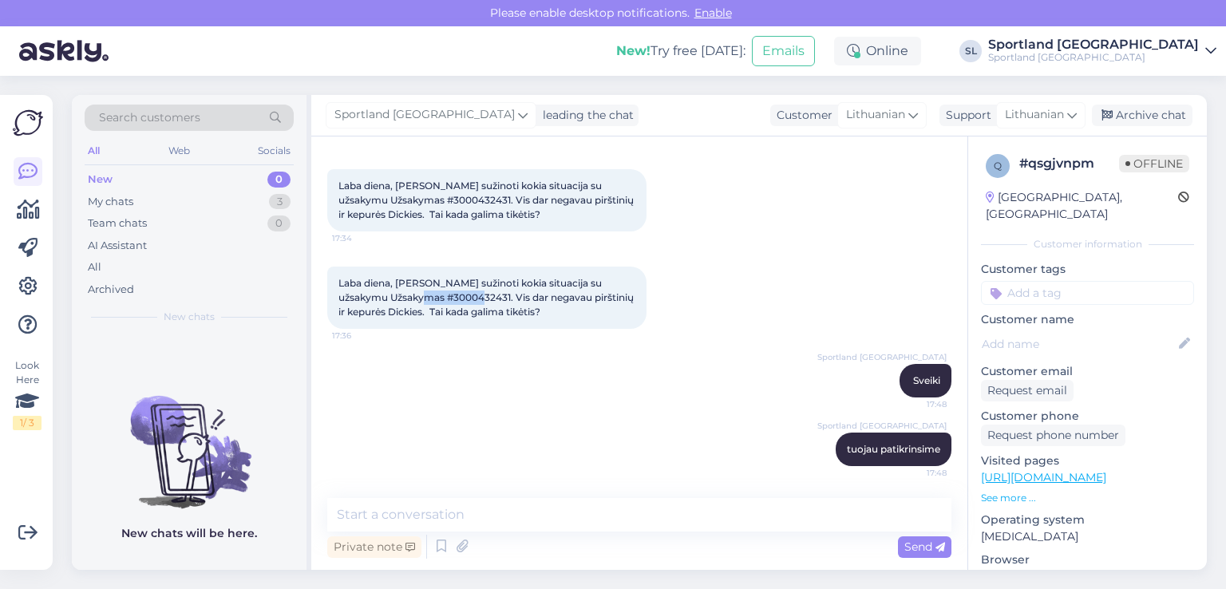
click at [438, 298] on span "Laba diena, [PERSON_NAME] sužinoti kokia situacija su užsakymu Užsakymas #30004…" at bounding box center [487, 297] width 298 height 41
copy span "3000432431"
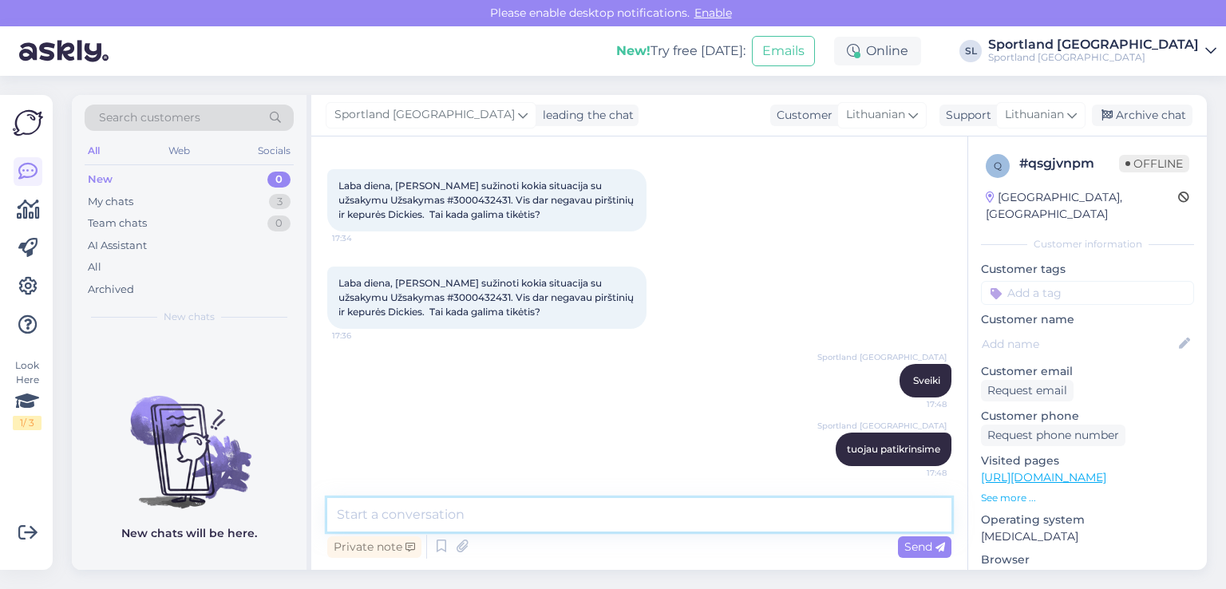
click at [511, 518] on textarea at bounding box center [639, 515] width 624 height 34
type textarea "Jus pasieks dar dvi atskiros siuntos."
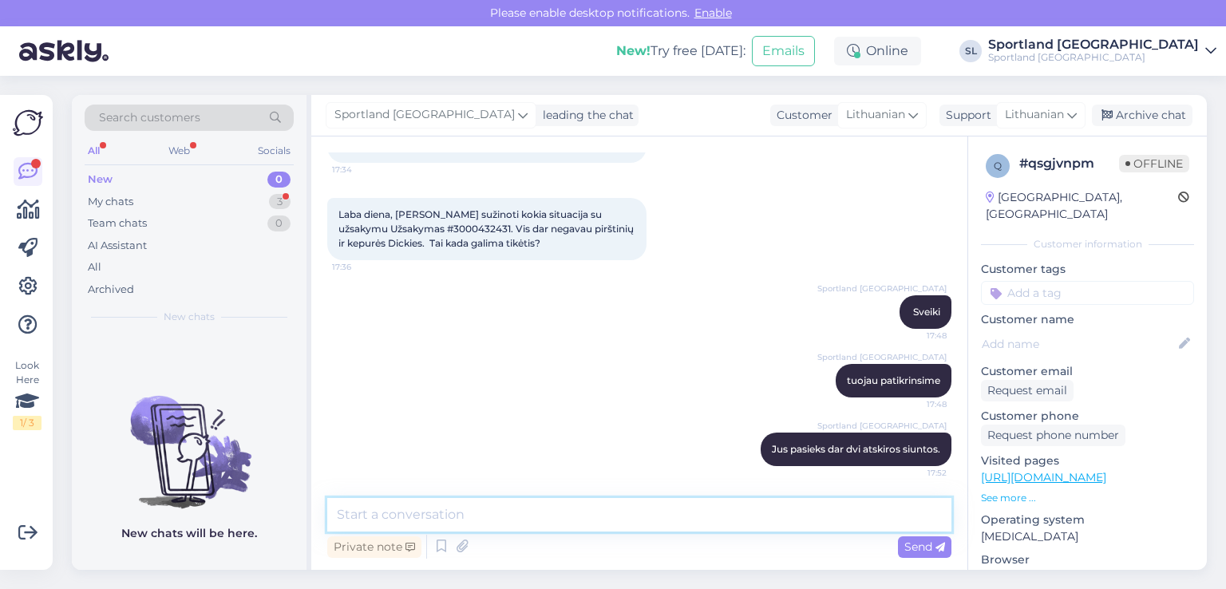
click at [662, 509] on textarea at bounding box center [639, 515] width 624 height 34
paste textarea "CC828497370EE; CC827275460EE"
type textarea "Pridedame Omniva siuntų sekimo numerius: CC828497370EE; CC827275460EE"
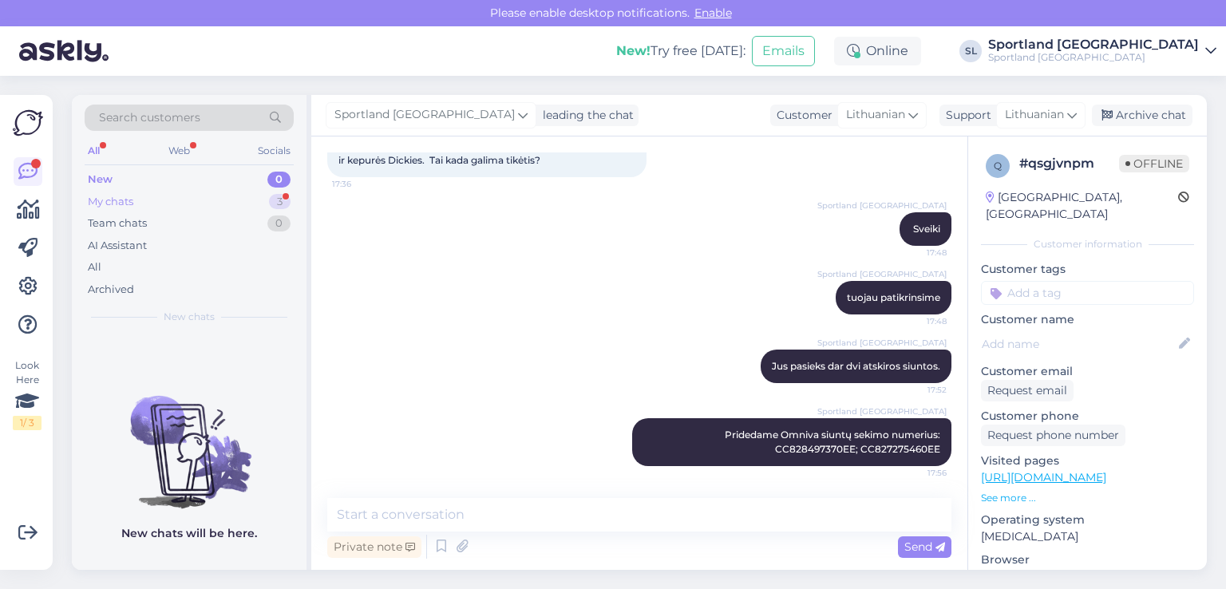
click at [193, 207] on div "My chats 3" at bounding box center [189, 202] width 209 height 22
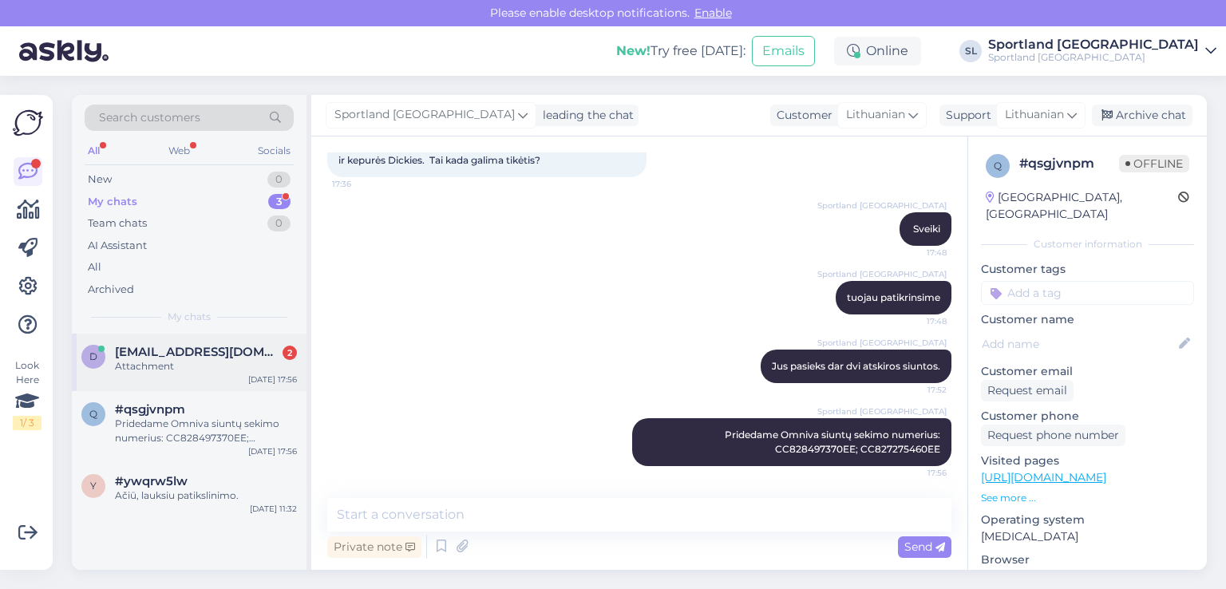
click at [205, 359] on div "Attachment" at bounding box center [206, 366] width 182 height 14
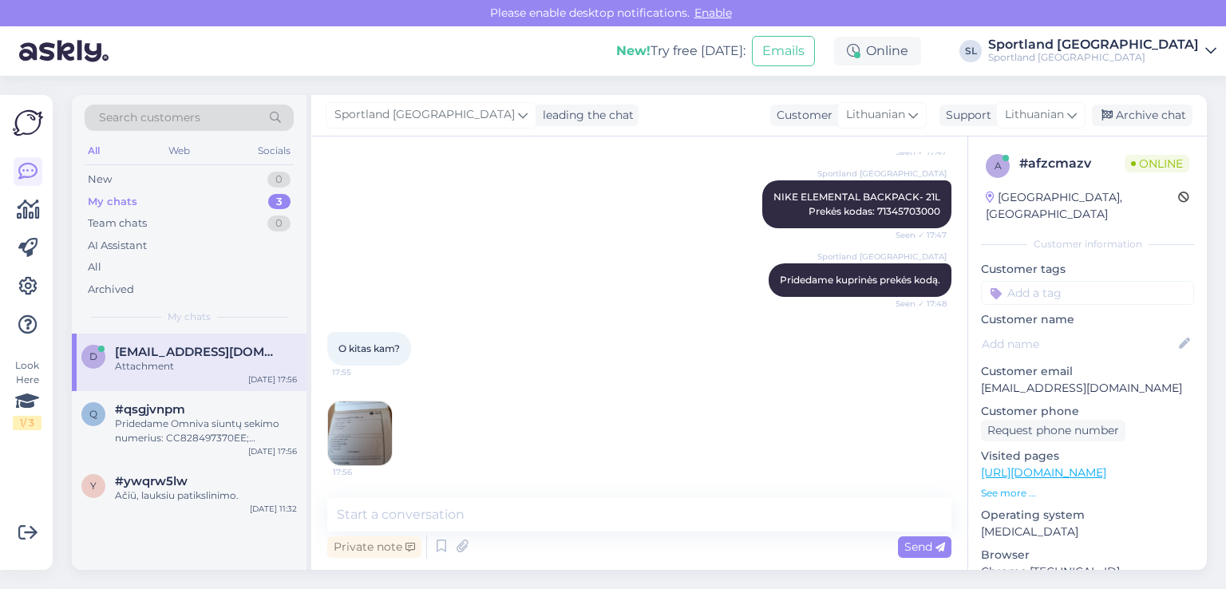
click at [369, 429] on img at bounding box center [360, 433] width 64 height 64
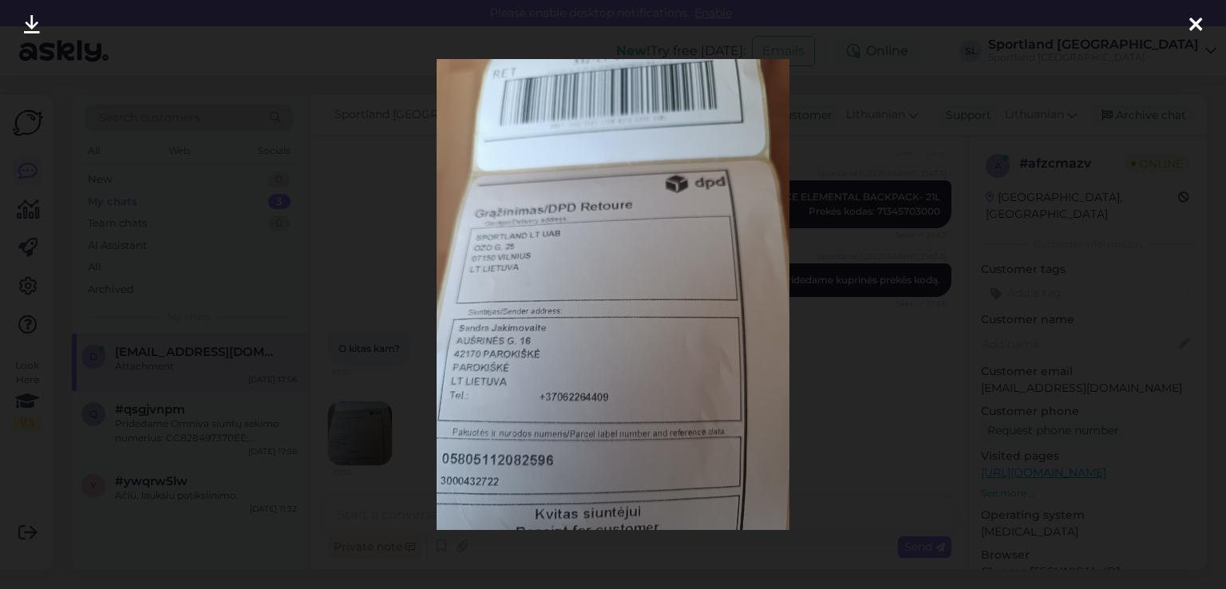
click at [1202, 26] on div at bounding box center [1195, 25] width 32 height 50
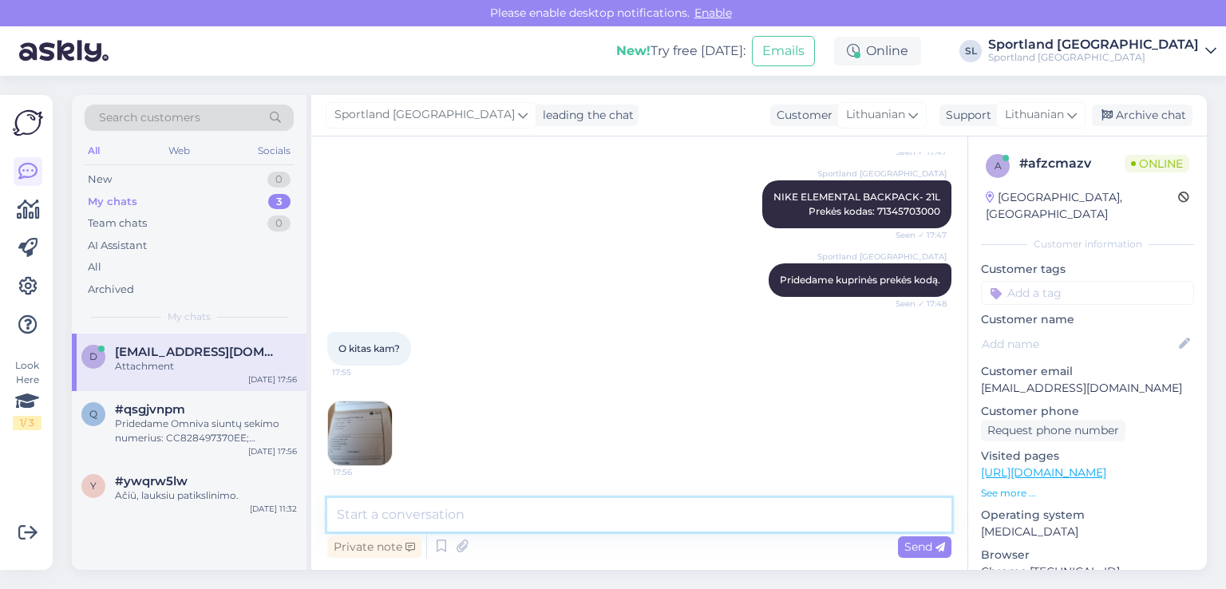
click at [657, 510] on textarea at bounding box center [639, 515] width 624 height 34
type textarea "Šitas lieka Jums."
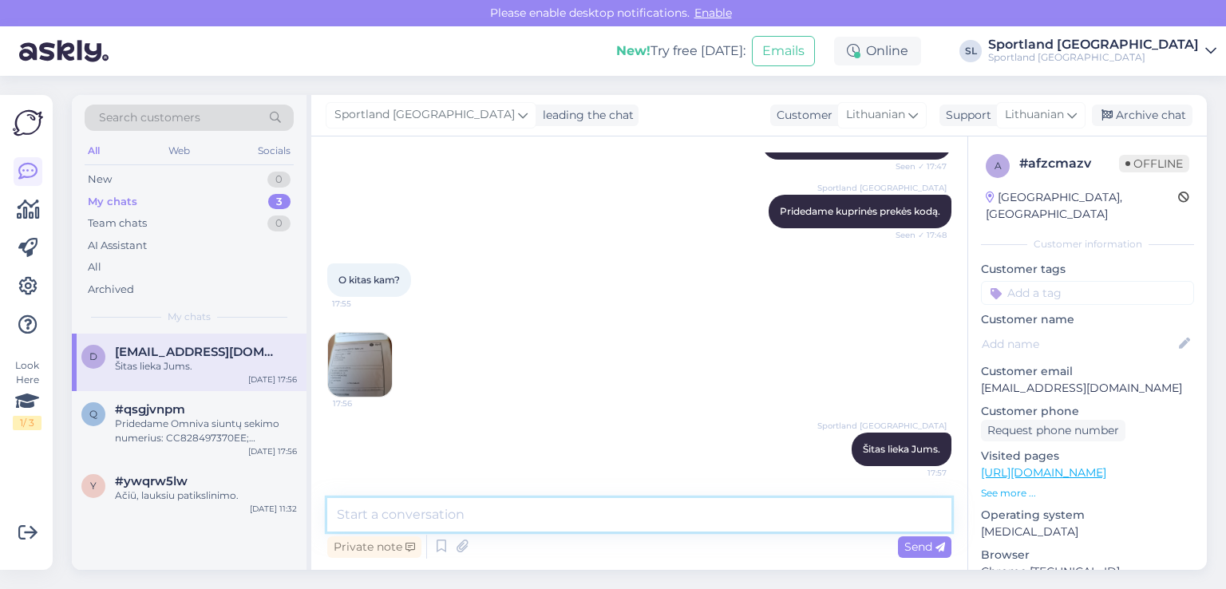
click at [462, 507] on textarea at bounding box center [639, 515] width 624 height 34
paste textarea "Siuntą sandariai supakuokite, viduje pridėkite užpildytą grąžinimo lapą. Ant si…"
type textarea "Siuntą sandariai supakuokite, viduje pridėkite užpildytą grąžinimo lapą. Ant si…"
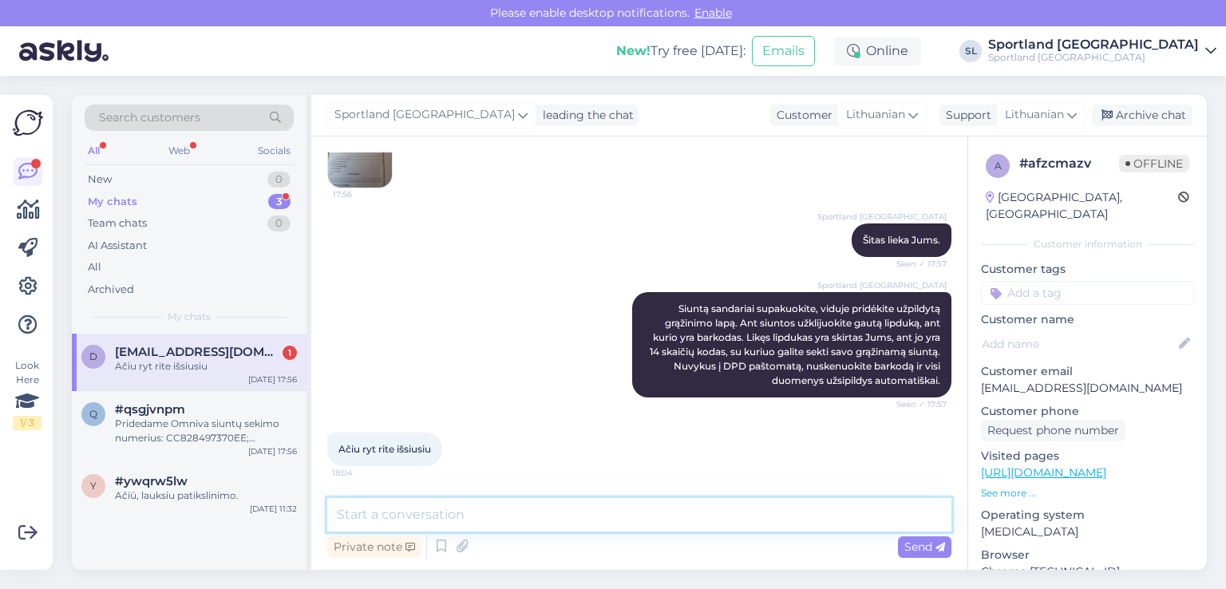
scroll to position [6143, 0]
click at [483, 503] on textarea at bounding box center [639, 515] width 624 height 34
type textarea "Gražaus vakaro."
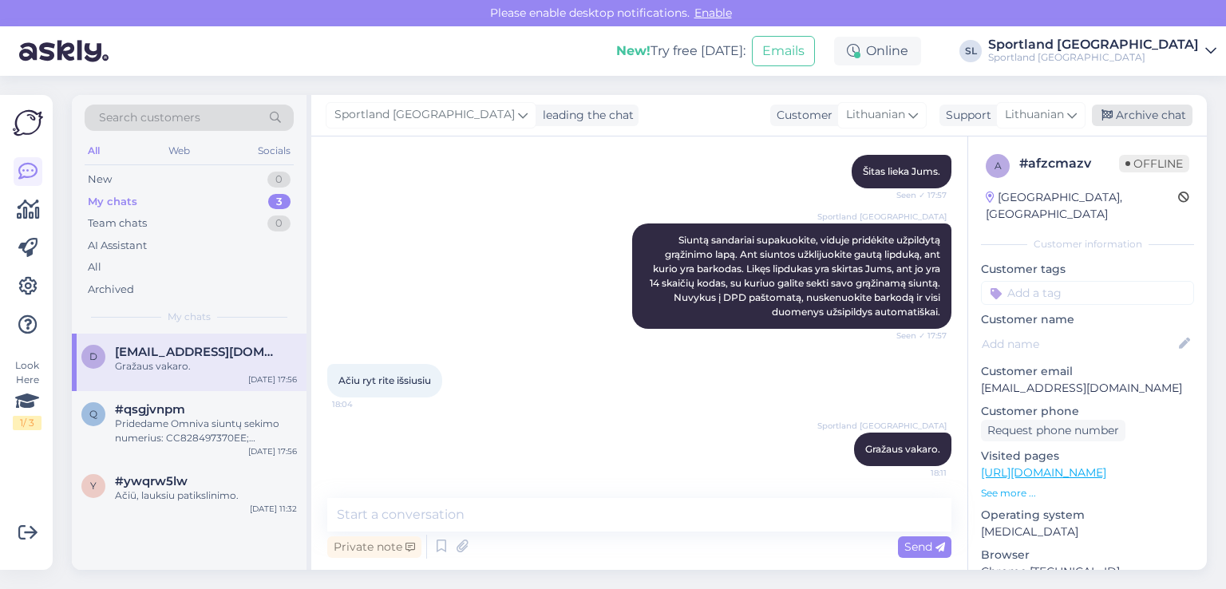
click at [1123, 117] on div "Archive chat" at bounding box center [1141, 116] width 101 height 22
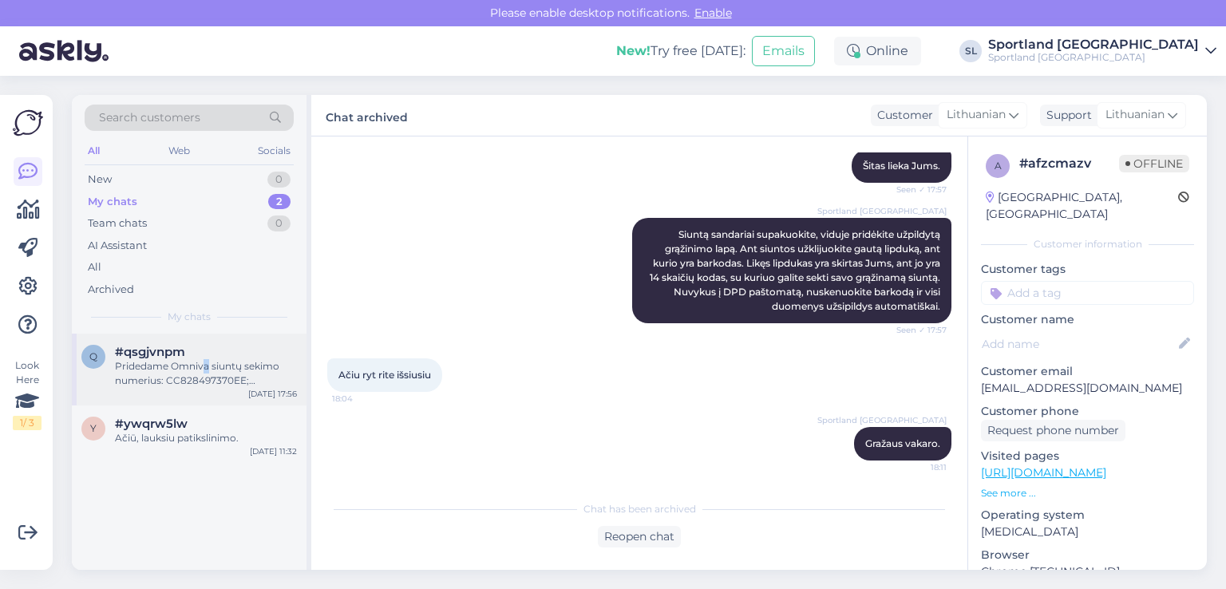
click at [206, 369] on div "Pridedame Omniva siuntų sekimo numerius: CC828497370EE; CC827275460EE" at bounding box center [206, 373] width 182 height 29
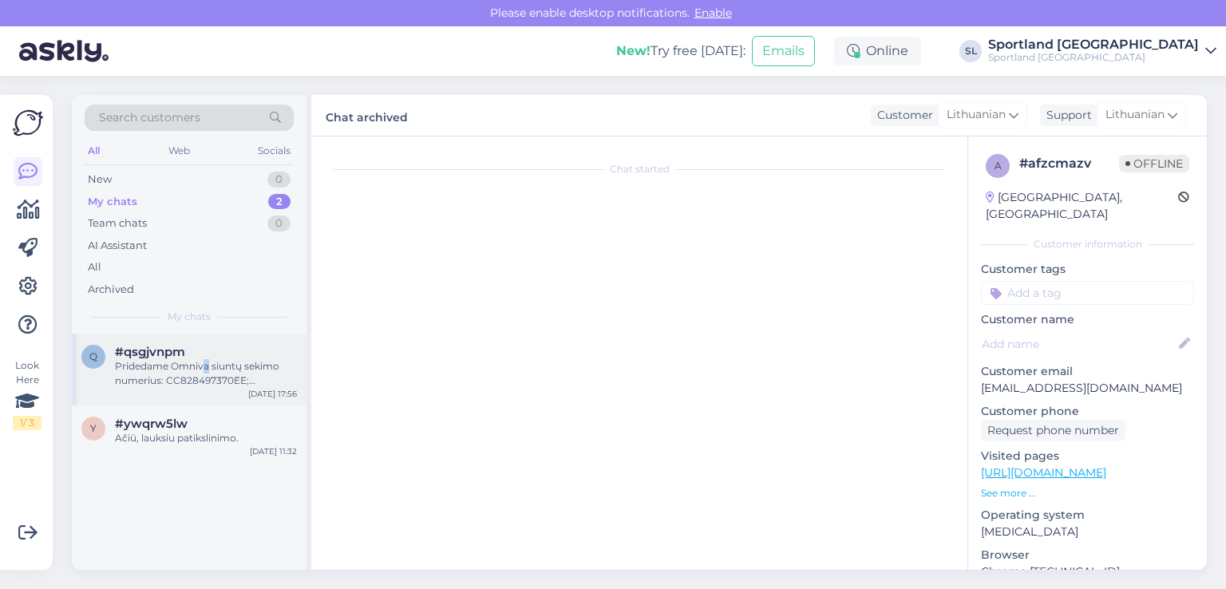
scroll to position [1656, 0]
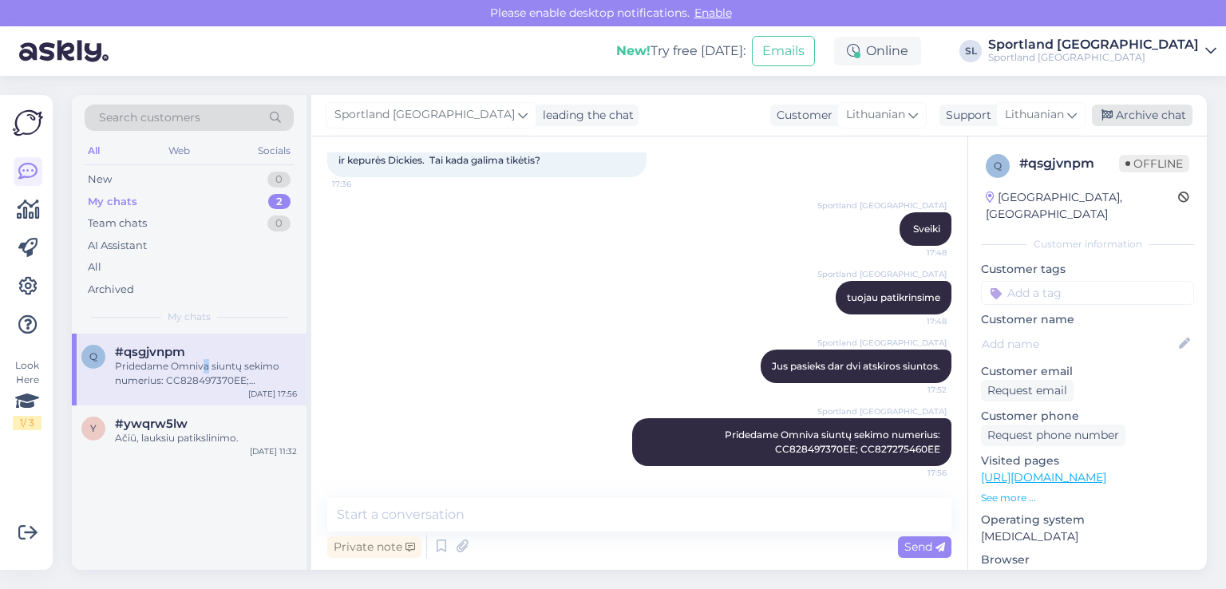
click at [1126, 112] on div "Archive chat" at bounding box center [1141, 116] width 101 height 22
